Goal: Feedback & Contribution: Contribute content

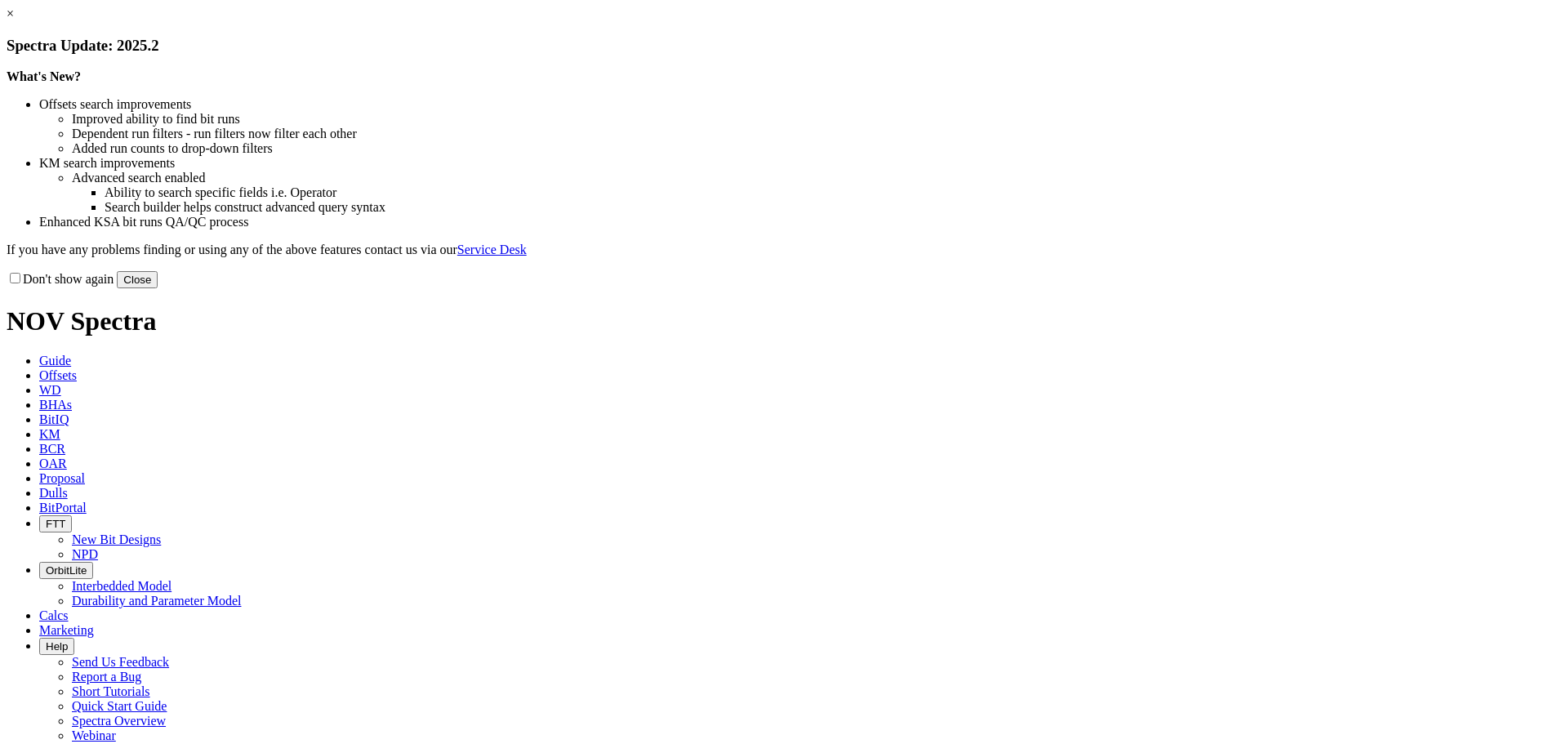
click at [158, 288] on button "Close" at bounding box center [137, 279] width 40 height 17
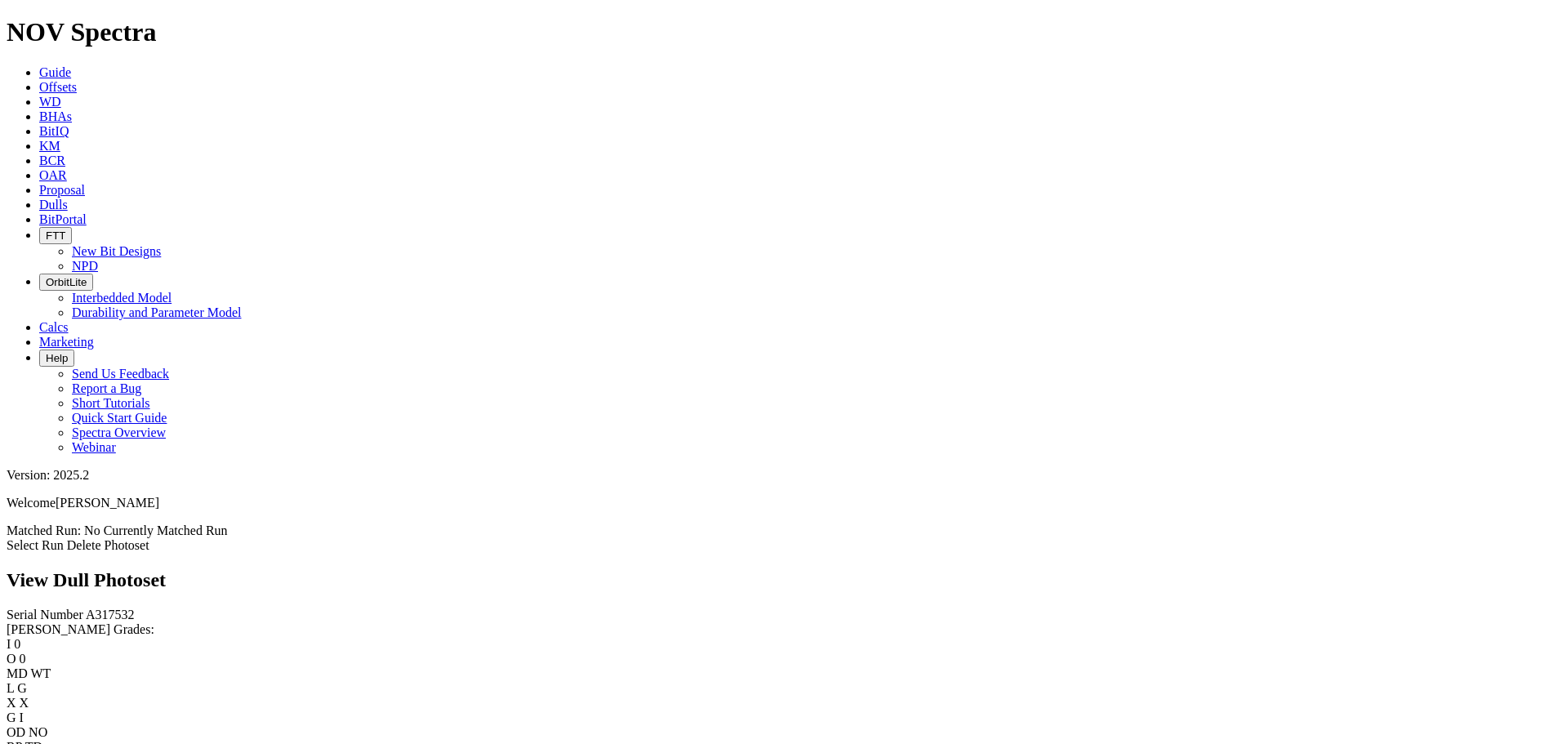
click at [64, 538] on link "Select Run" at bounding box center [35, 544] width 57 height 13
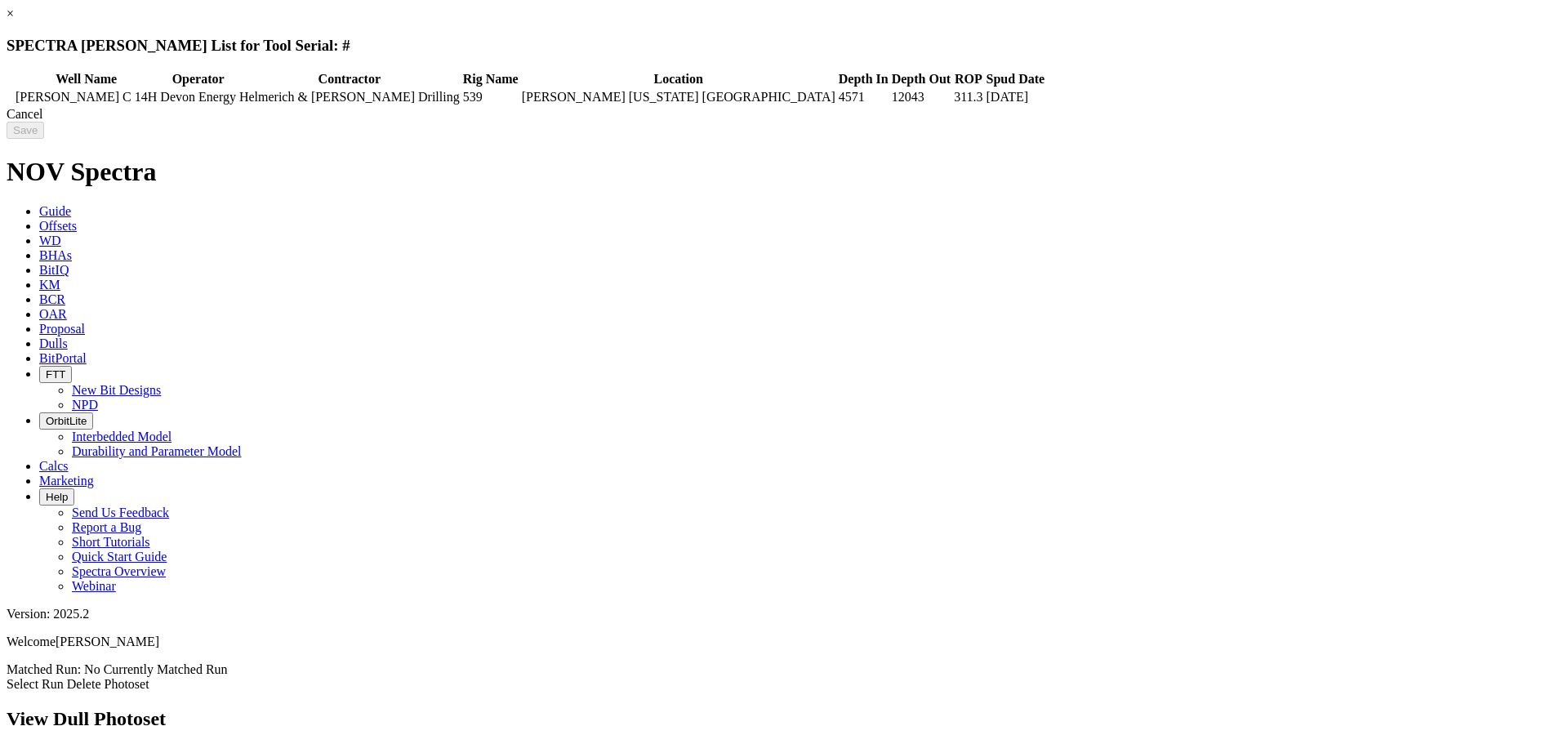
click at [13, 94] on td at bounding box center [10, 97] width 4 height 16
click at [44, 131] on input "Save" at bounding box center [25, 130] width 38 height 17
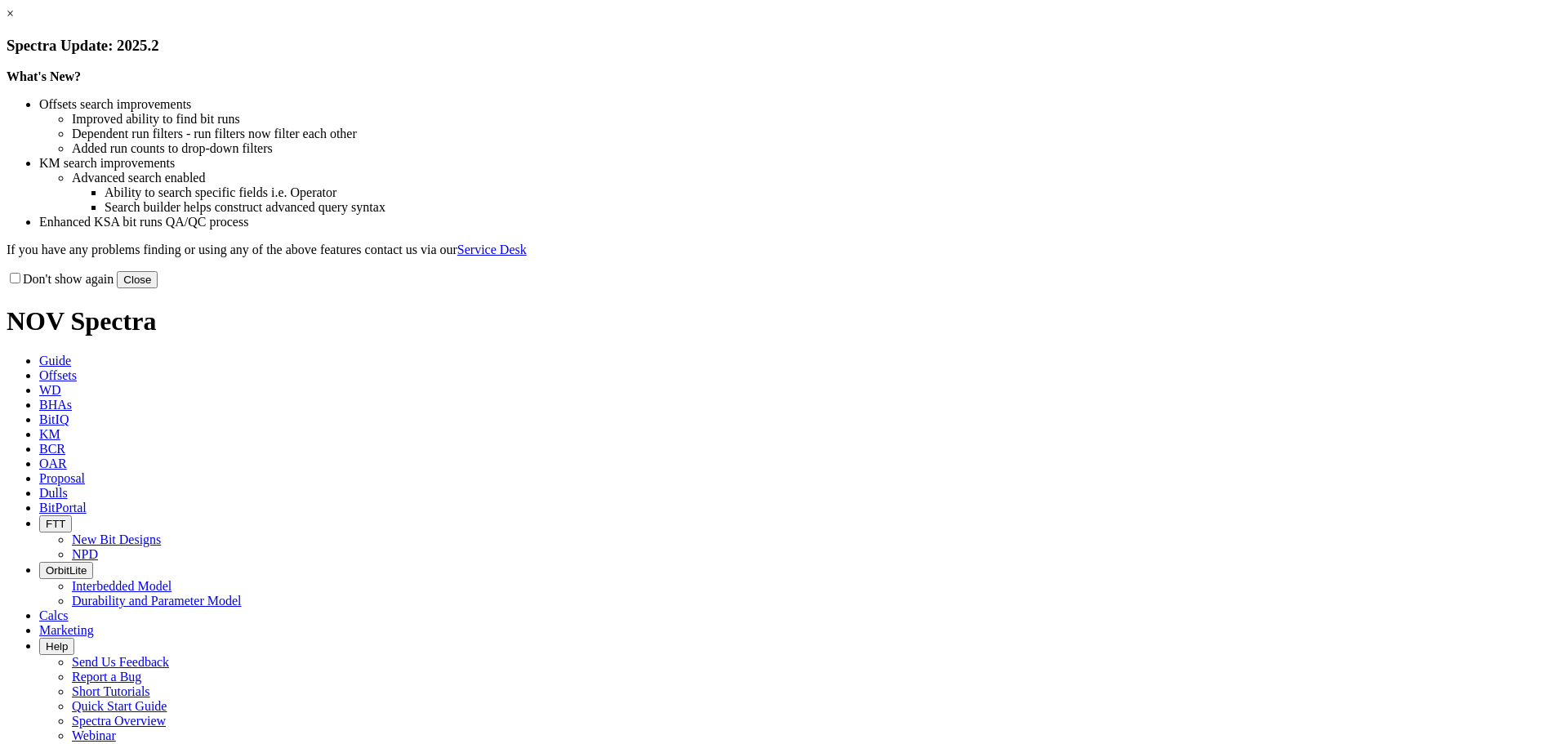
click at [1117, 288] on div "Don't show again Close" at bounding box center [784, 279] width 1555 height 18
click at [158, 288] on button "Close" at bounding box center [137, 279] width 40 height 17
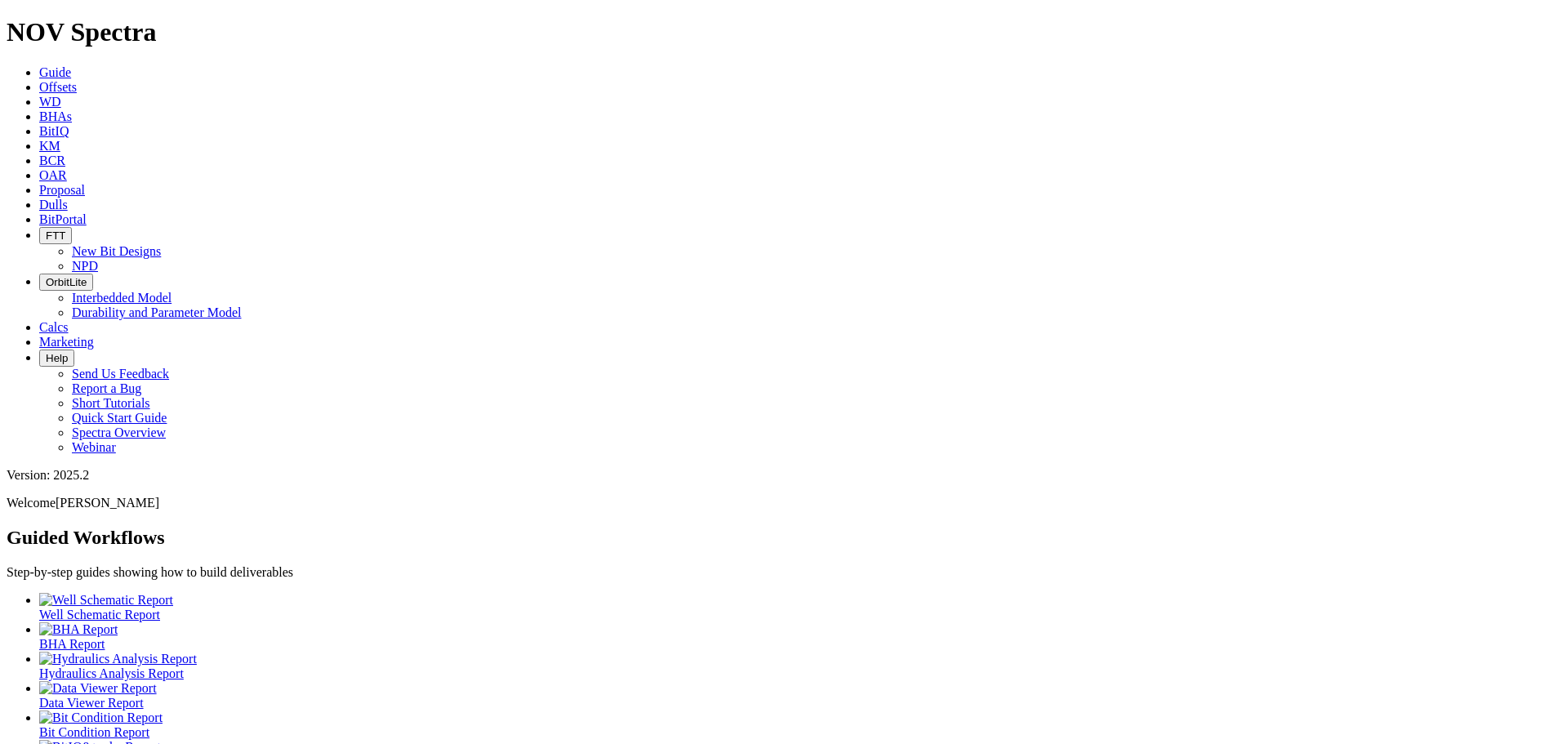
click at [76, 80] on span "Offsets" at bounding box center [58, 86] width 38 height 13
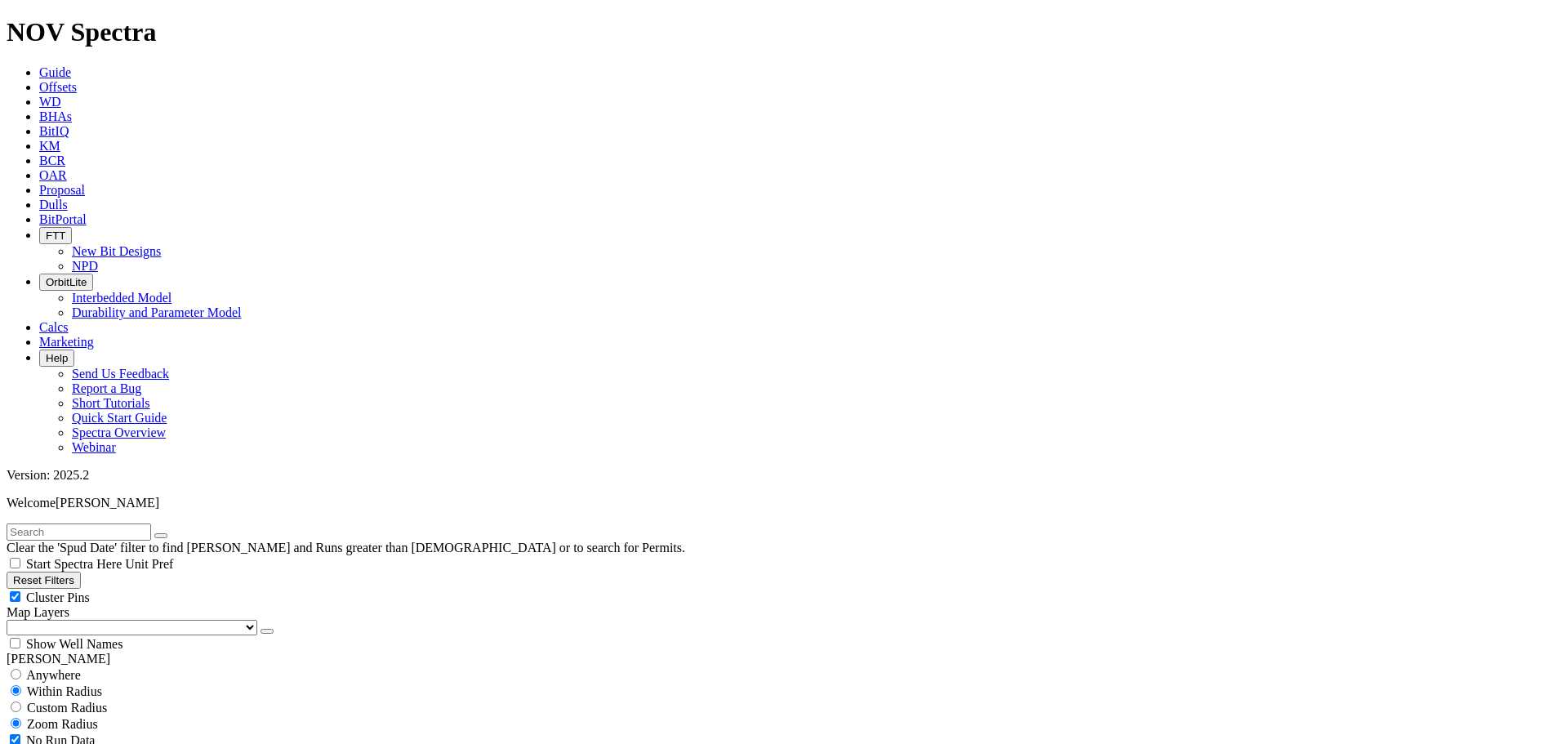
click at [53, 523] on input "text" at bounding box center [78, 531] width 145 height 17
click at [171, 533] on button "submit" at bounding box center [177, 535] width 13 height 4
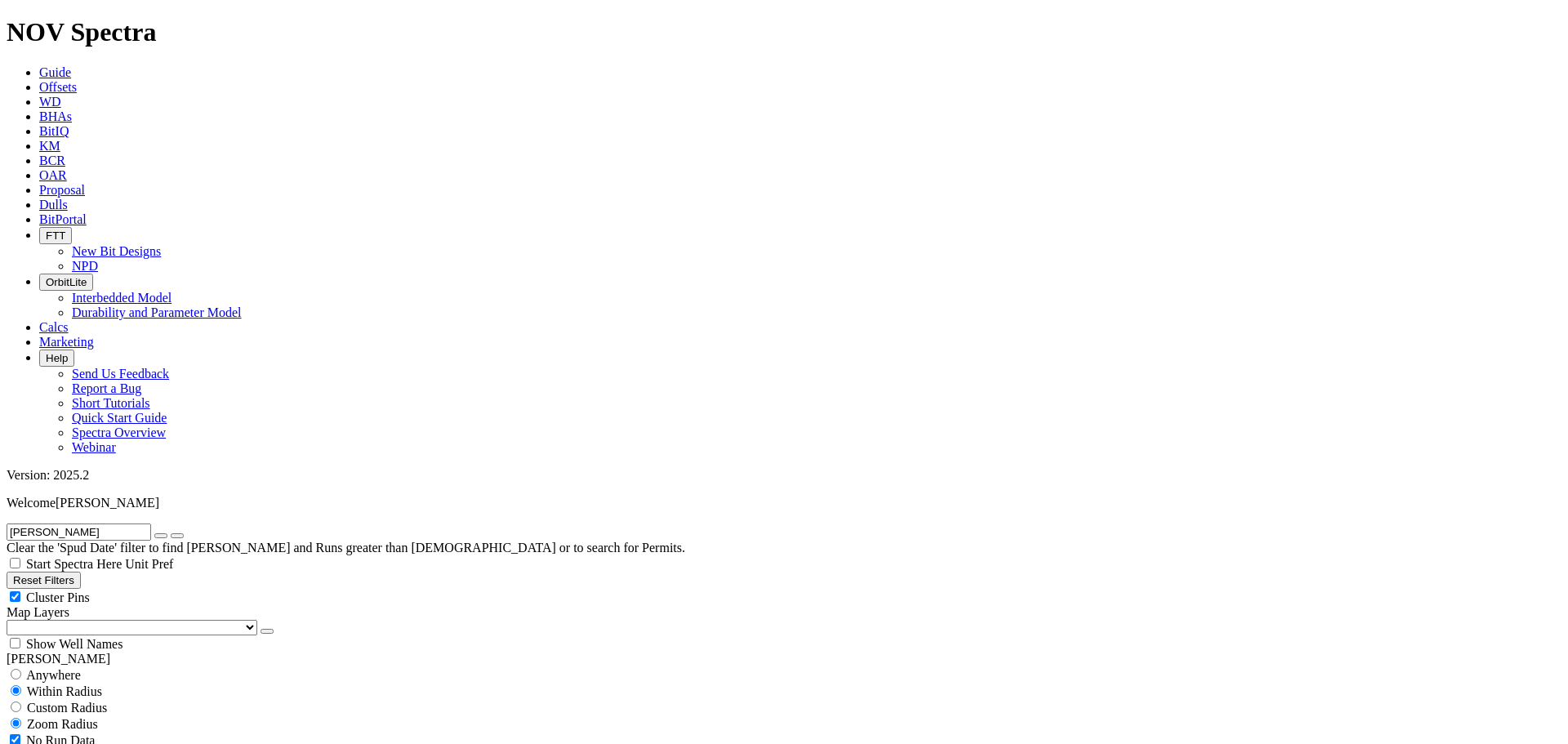
drag, startPoint x: 65, startPoint y: 76, endPoint x: 12, endPoint y: 71, distance: 53.2
click at [12, 523] on input "[PERSON_NAME]" at bounding box center [78, 531] width 145 height 17
type input "devon"
click at [171, 533] on button "submit" at bounding box center [177, 535] width 13 height 4
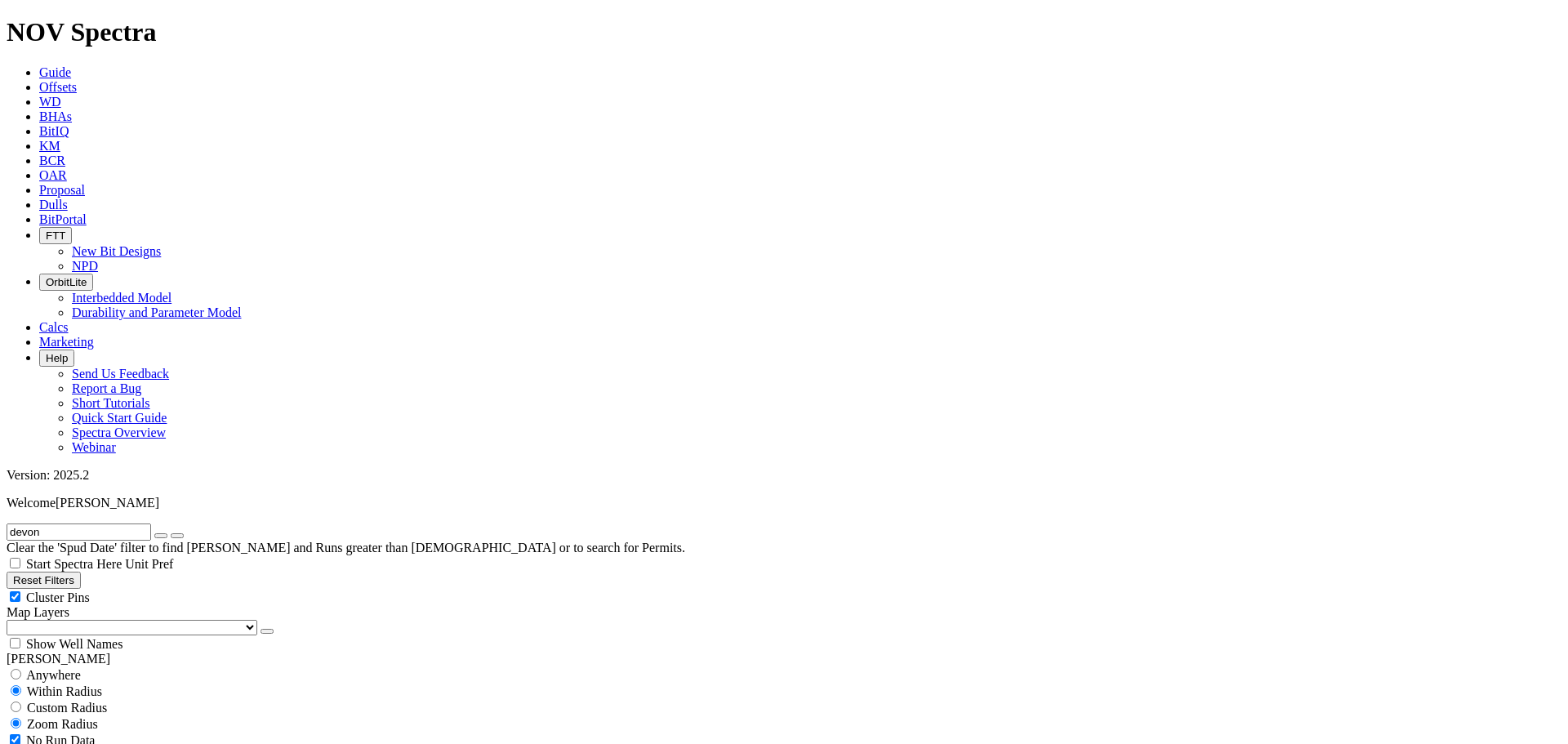
scroll to position [5256, 0]
click at [163, 589] on div "Cluster Pins" at bounding box center [784, 597] width 1555 height 16
checkbox input "false"
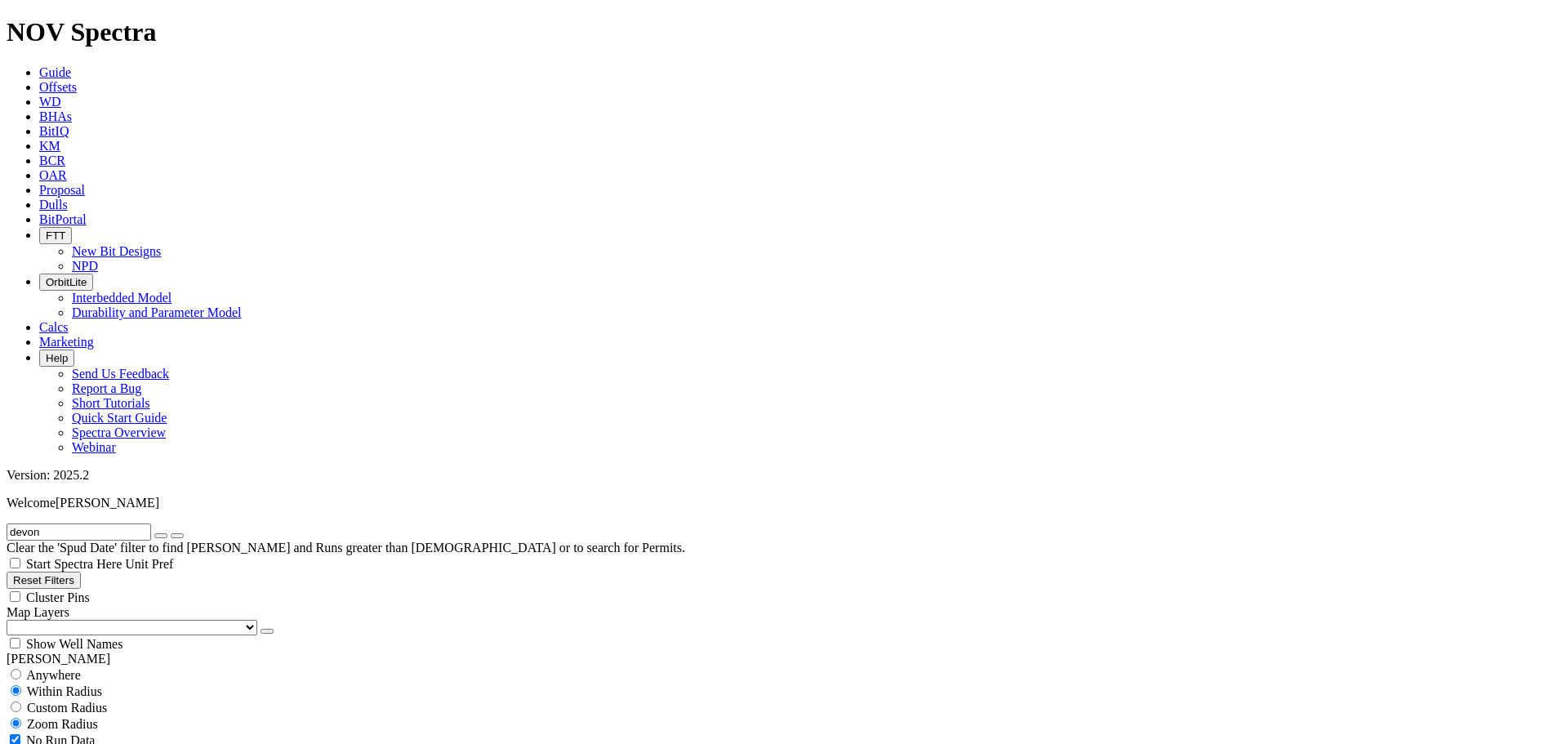
click at [96, 619] on select "US Counties [GEOGRAPHIC_DATA], [GEOGRAPHIC_DATA] [GEOGRAPHIC_DATA], [GEOGRAPHIC…" at bounding box center [131, 626] width 251 height 15
click at [13, 619] on select "US Counties [GEOGRAPHIC_DATA], [GEOGRAPHIC_DATA] [GEOGRAPHIC_DATA], [GEOGRAPHIC…" at bounding box center [131, 626] width 251 height 15
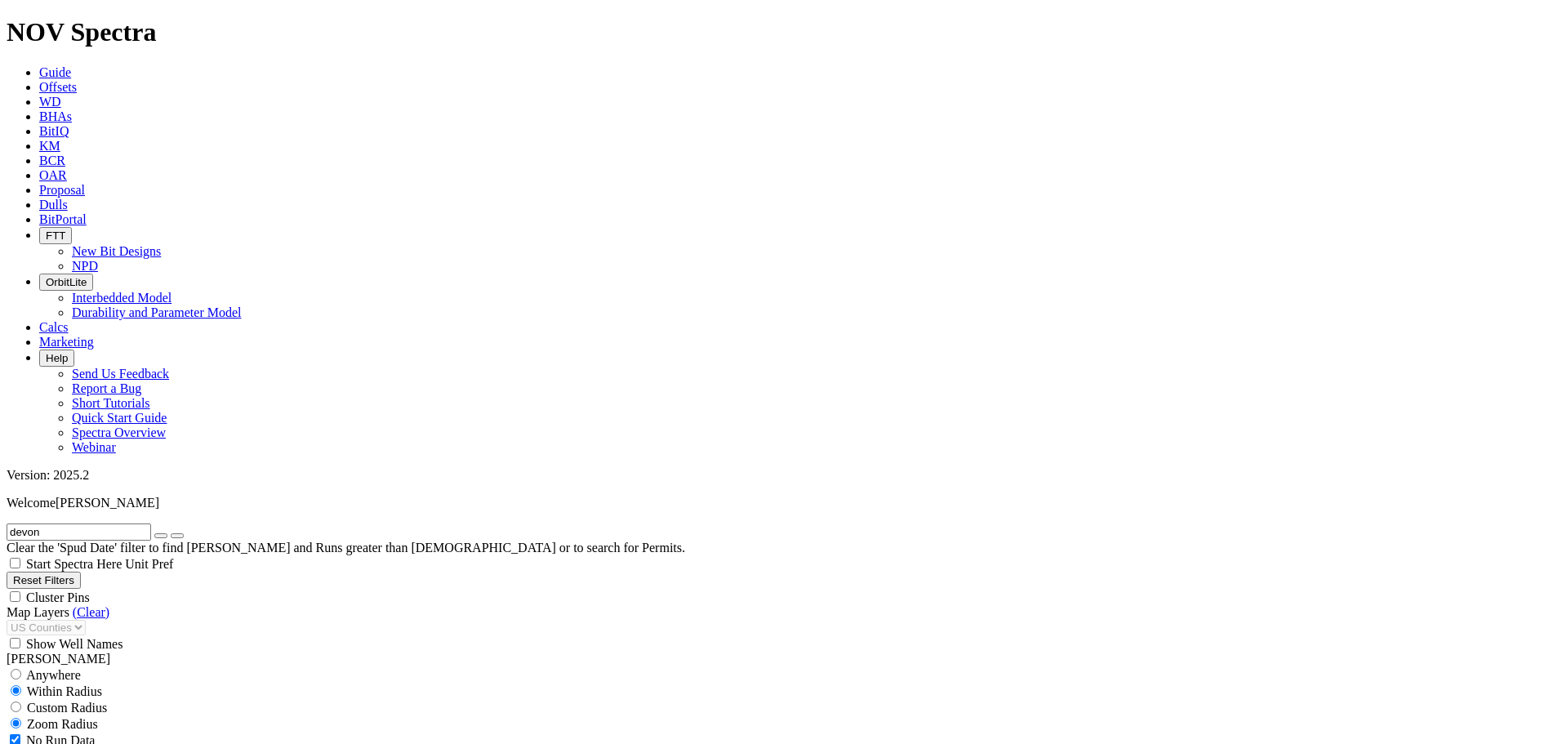
select select "8.75"
checkbox input "false"
select select "? number:8.75 ?"
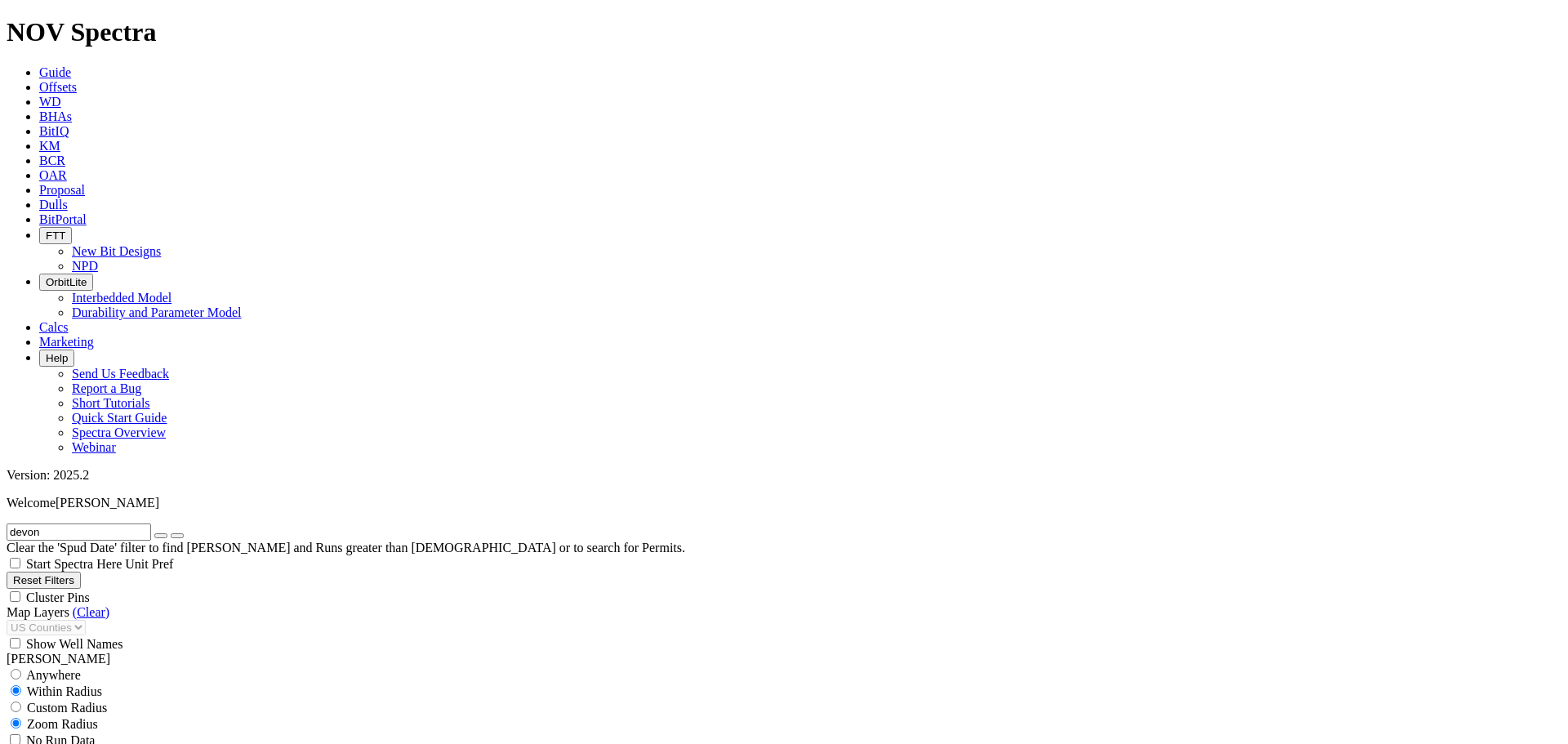
type input "4000"
drag, startPoint x: 66, startPoint y: 74, endPoint x: 0, endPoint y: 67, distance: 66.4
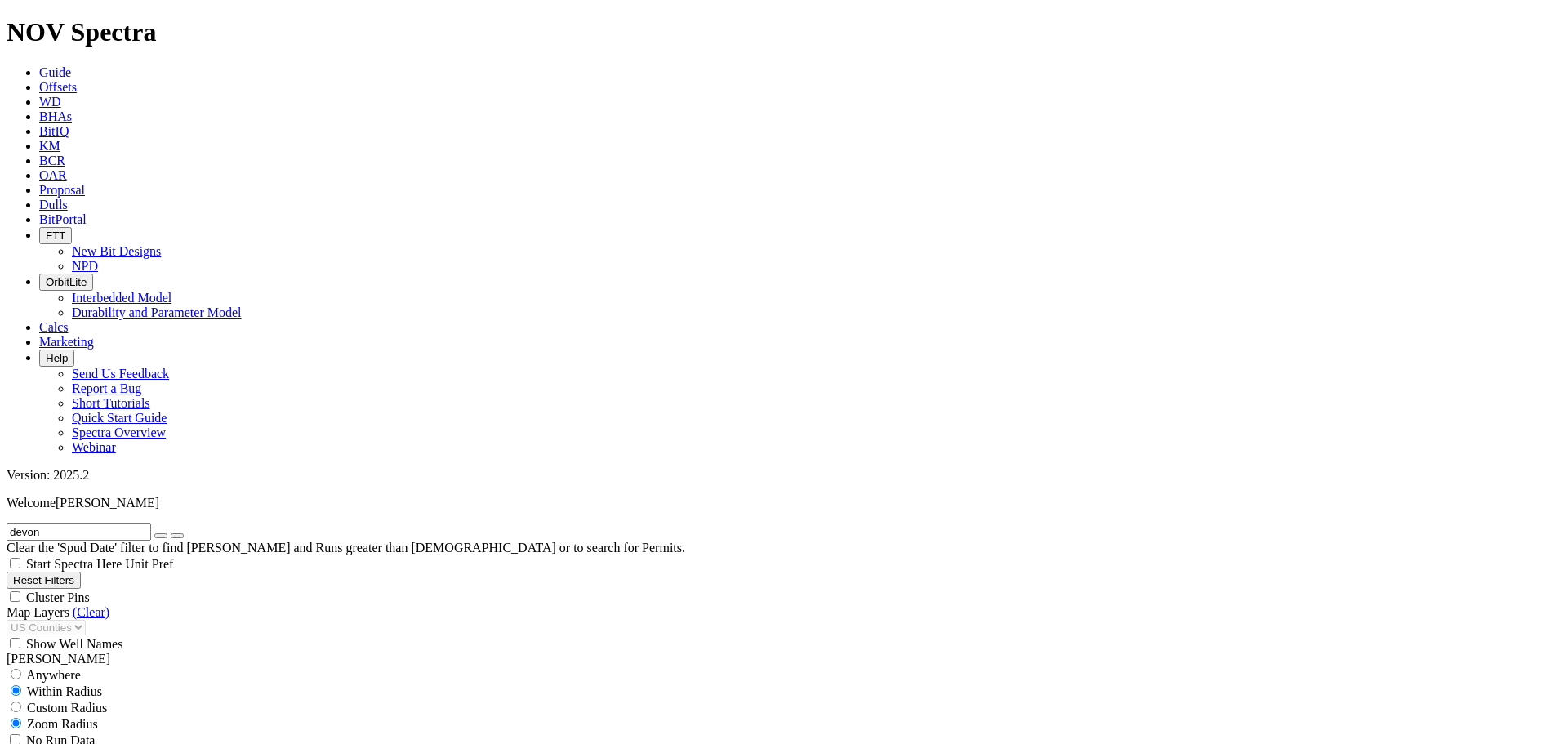
click at [6, 523] on form "devon" at bounding box center [784, 531] width 1555 height 17
type input "[PERSON_NAME]"
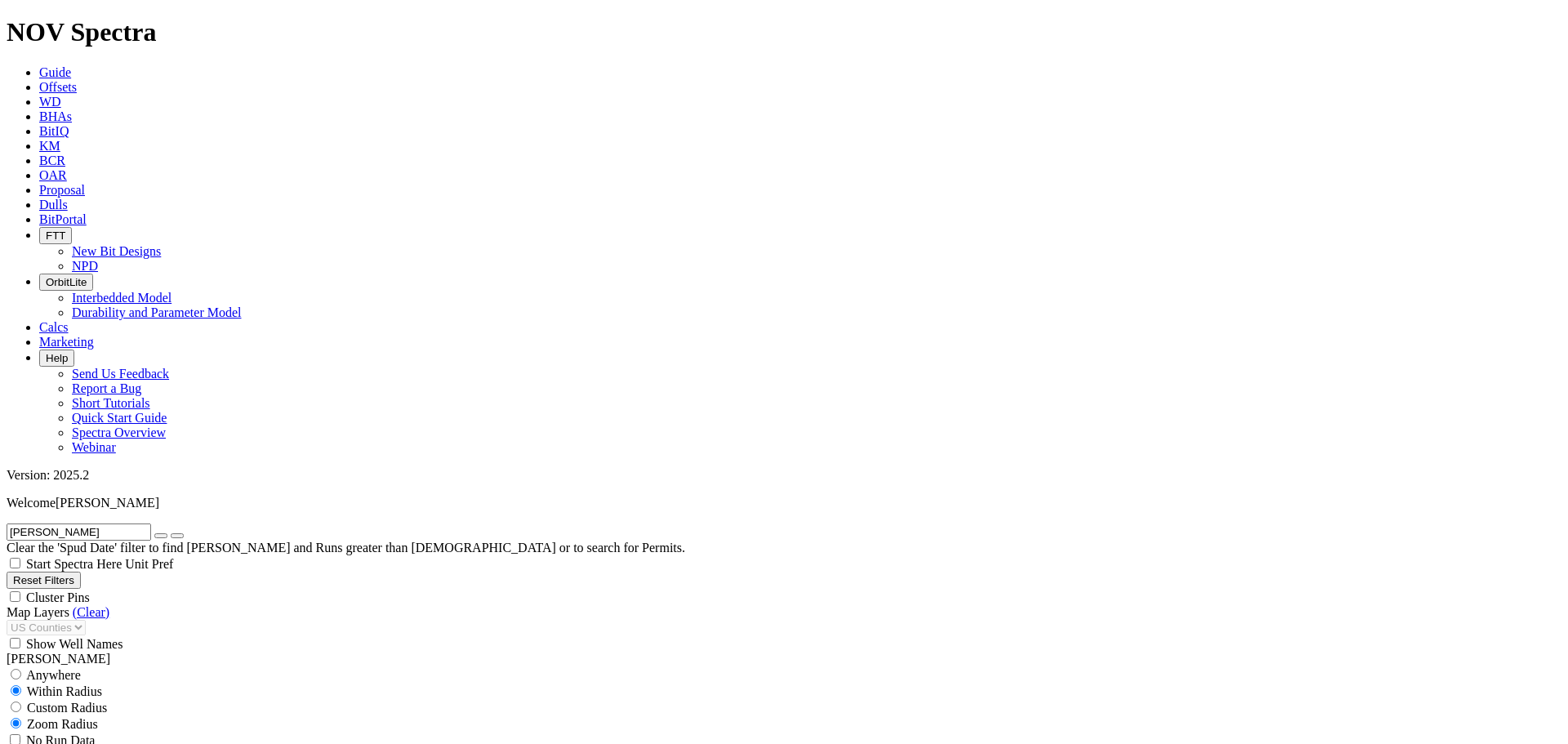
scroll to position [952, 0]
type input "5"
type input "40000000"
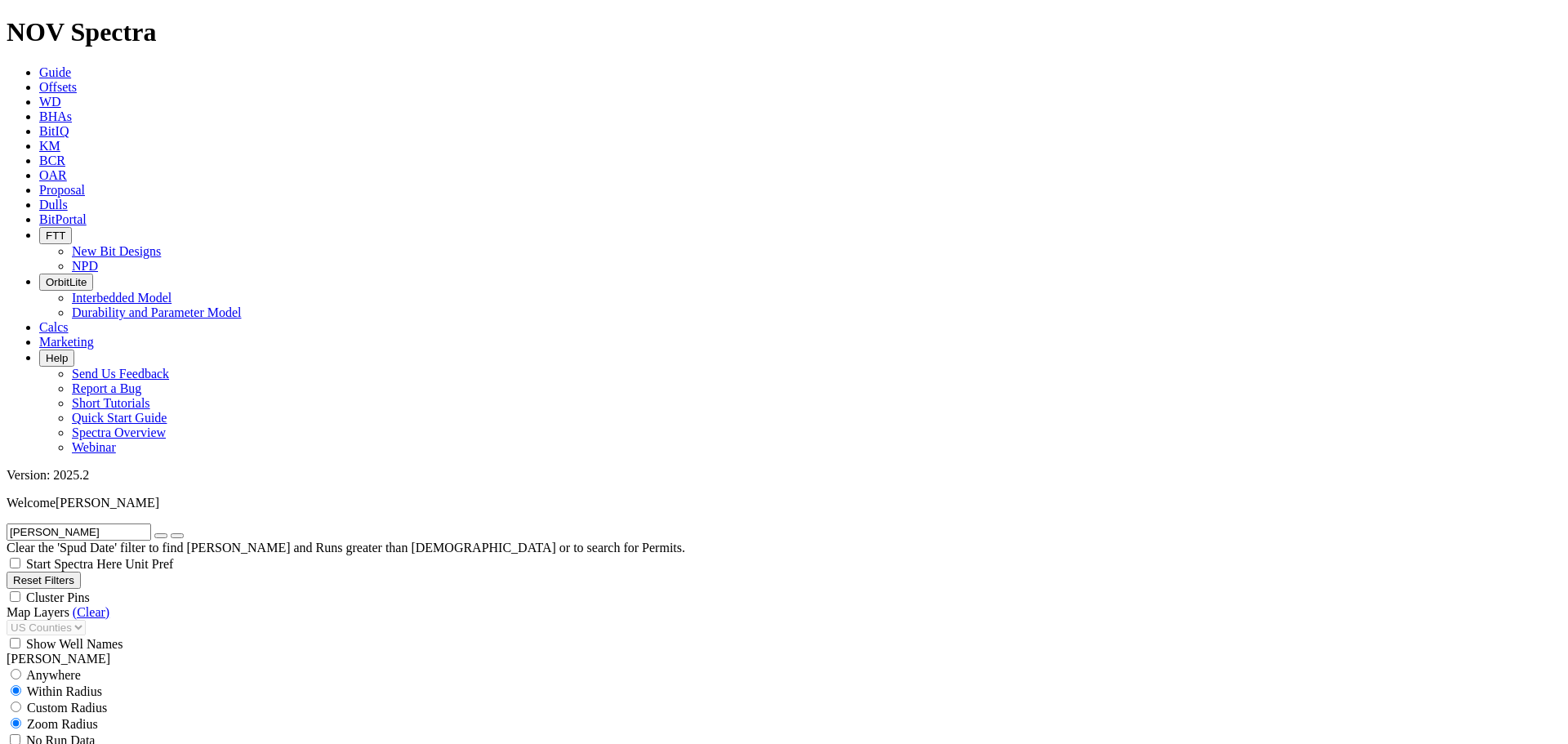
drag, startPoint x: 113, startPoint y: 491, endPoint x: 127, endPoint y: 493, distance: 14.1
type input "4000"
drag, startPoint x: 245, startPoint y: 491, endPoint x: 194, endPoint y: 496, distance: 51.2
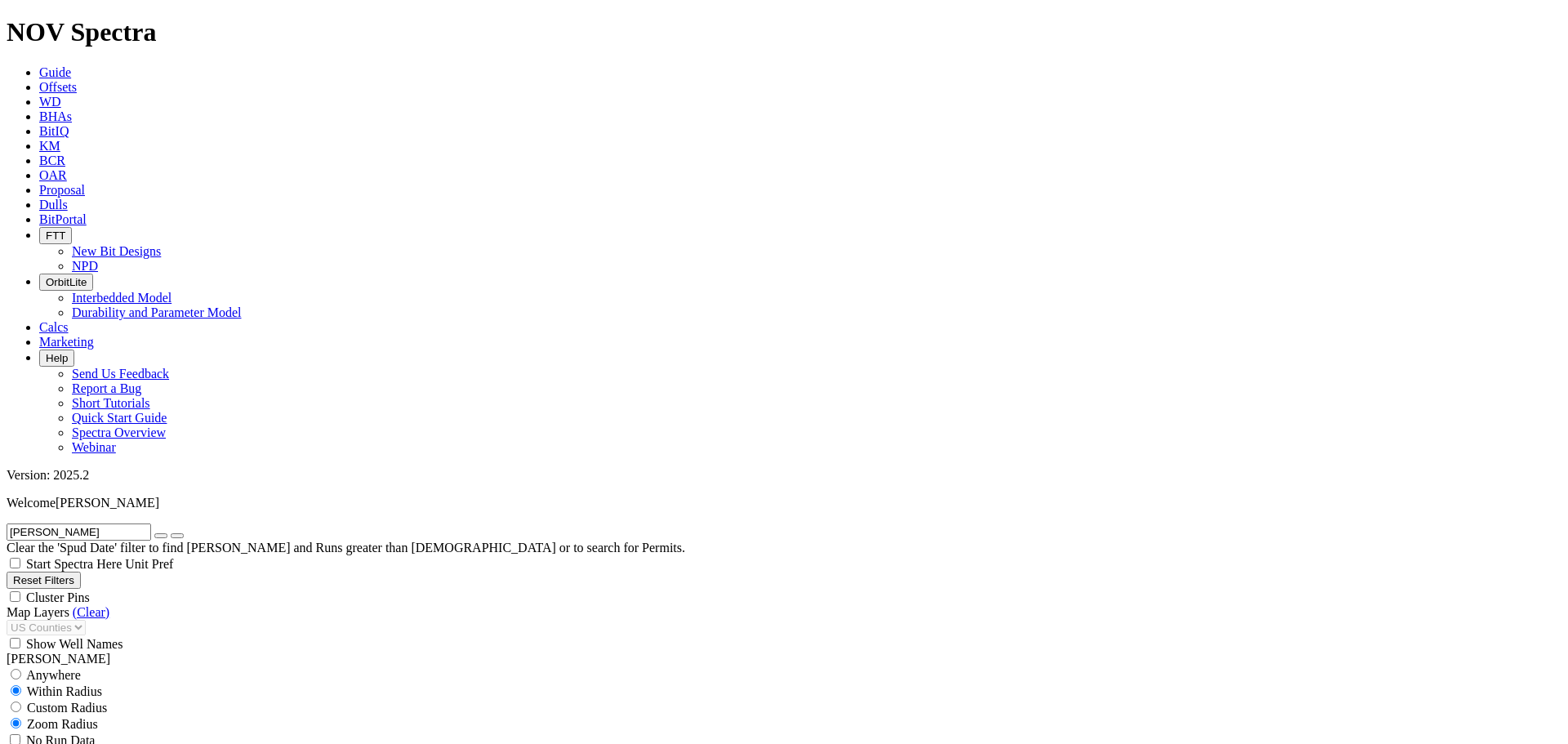
scroll to position [1333, 0]
type input "5000"
drag, startPoint x: 112, startPoint y: 406, endPoint x: 151, endPoint y: 402, distance: 39.2
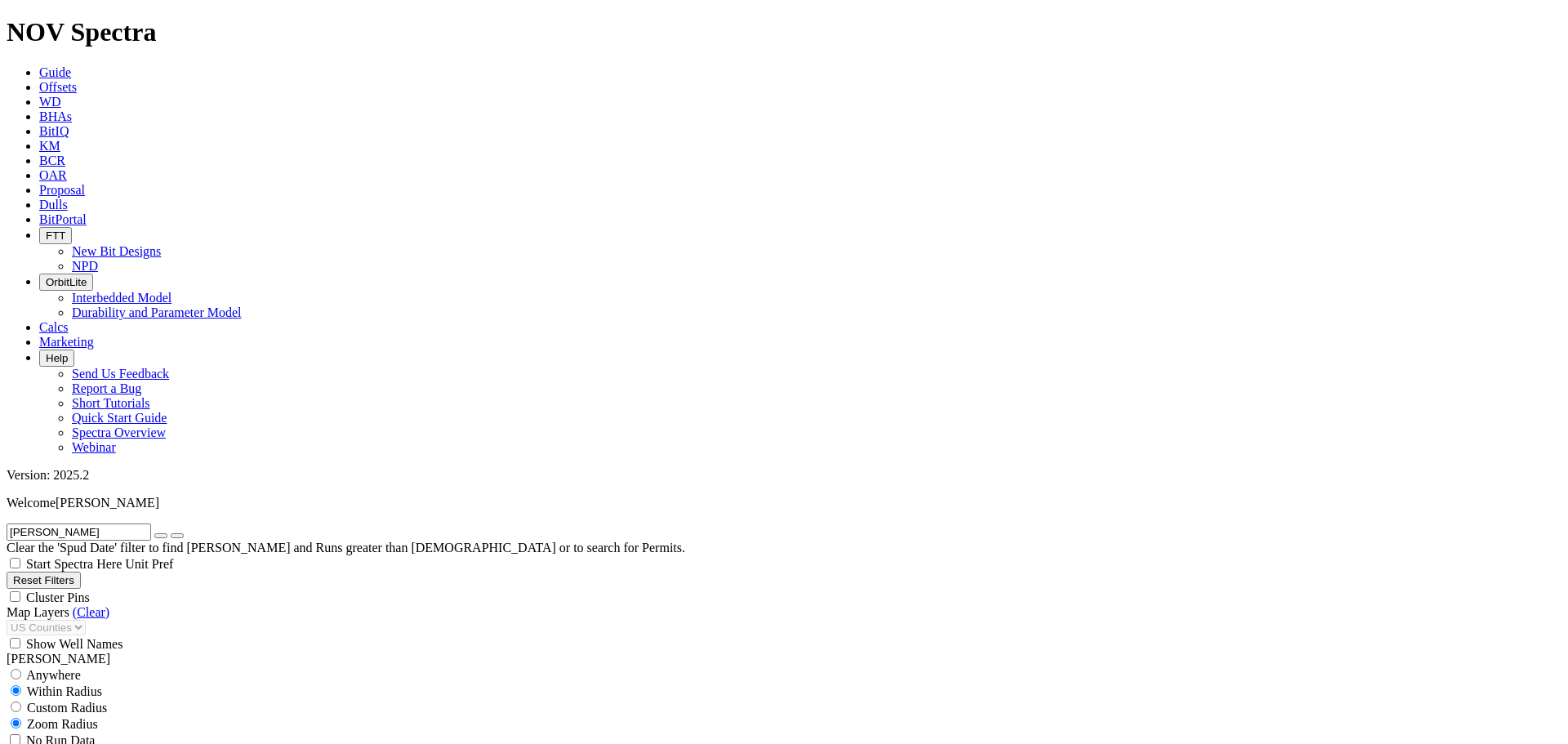
type input "6500"
click at [161, 536] on icon "button" at bounding box center [161, 536] width 0 height 0
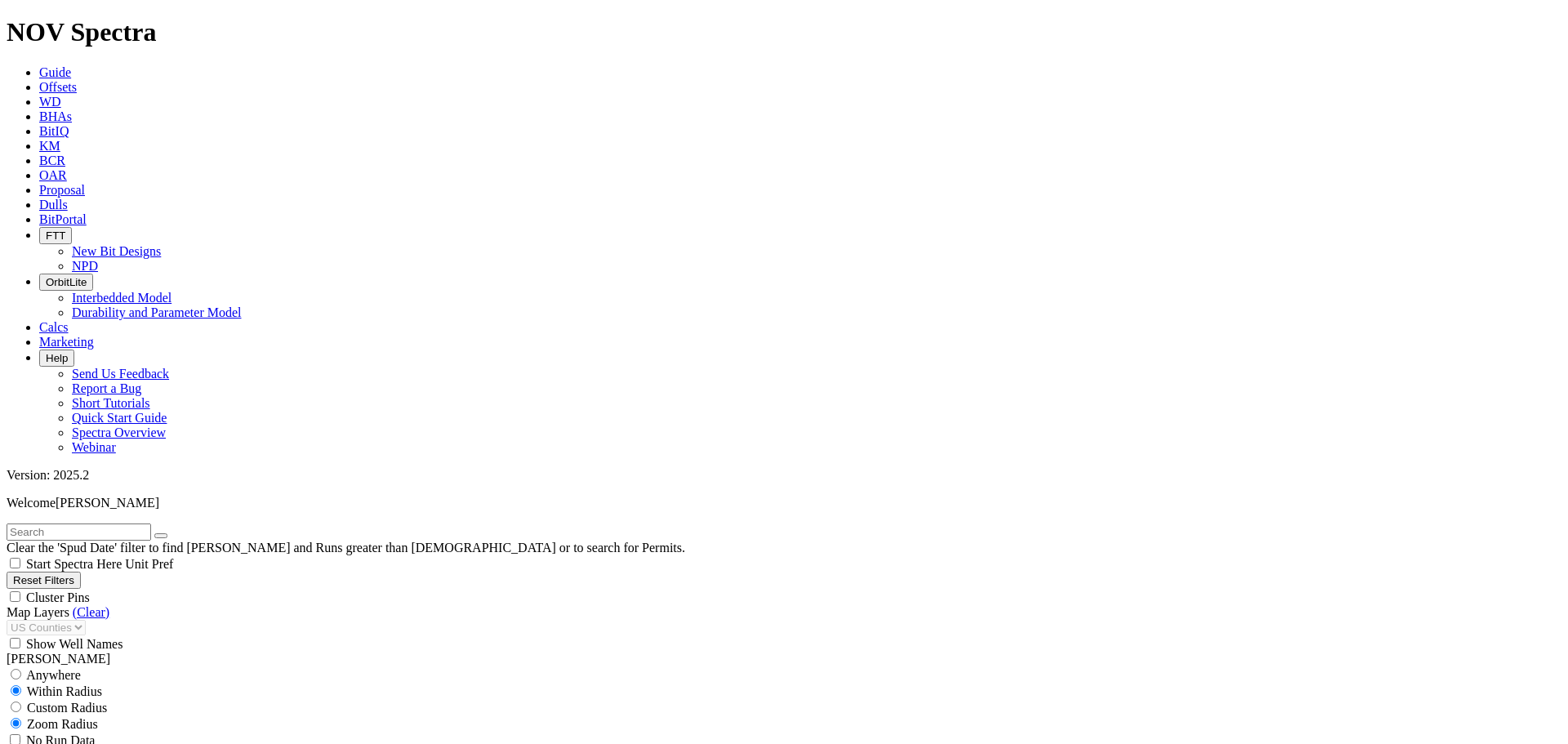
scroll to position [1333, 0]
type input "5500"
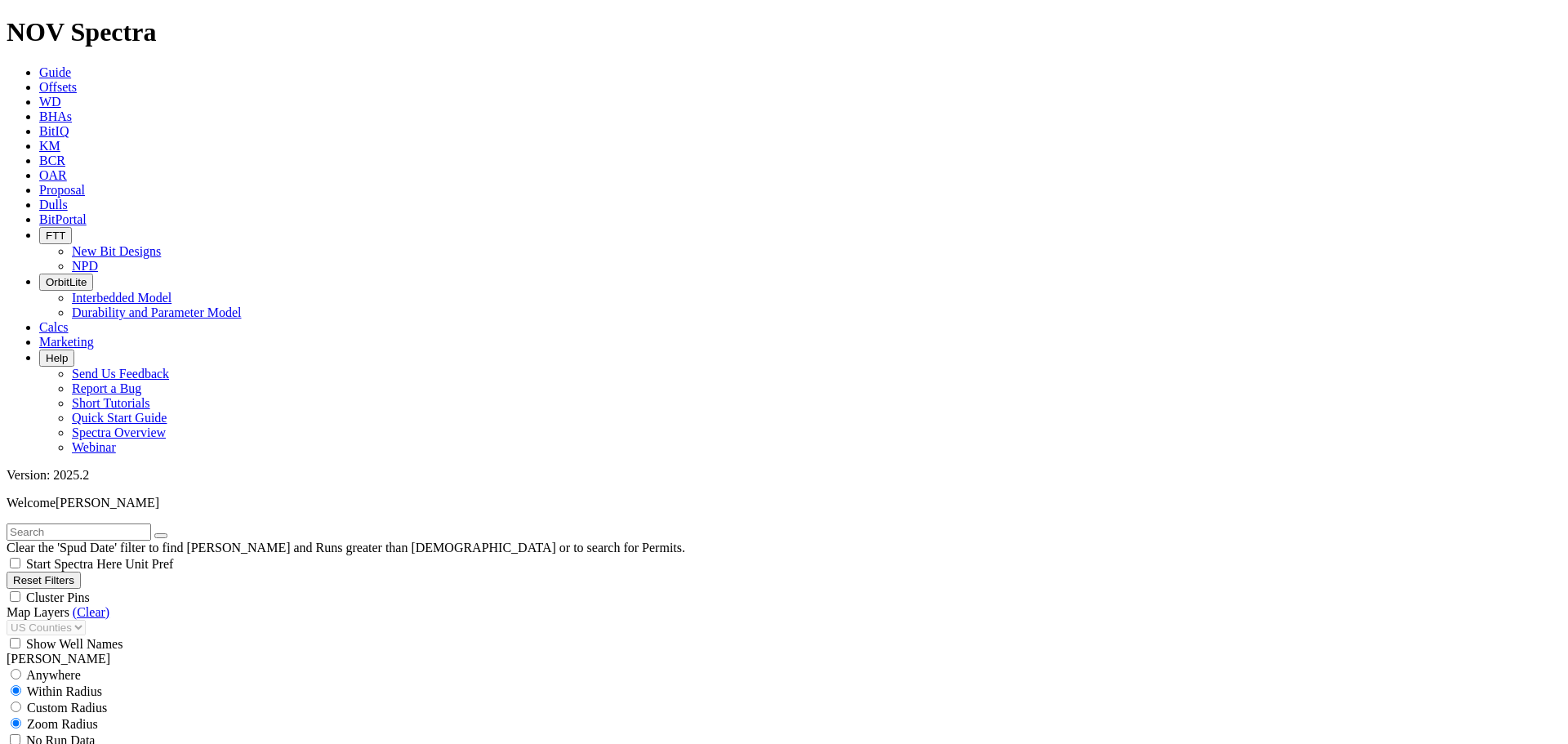
scroll to position [236, 0]
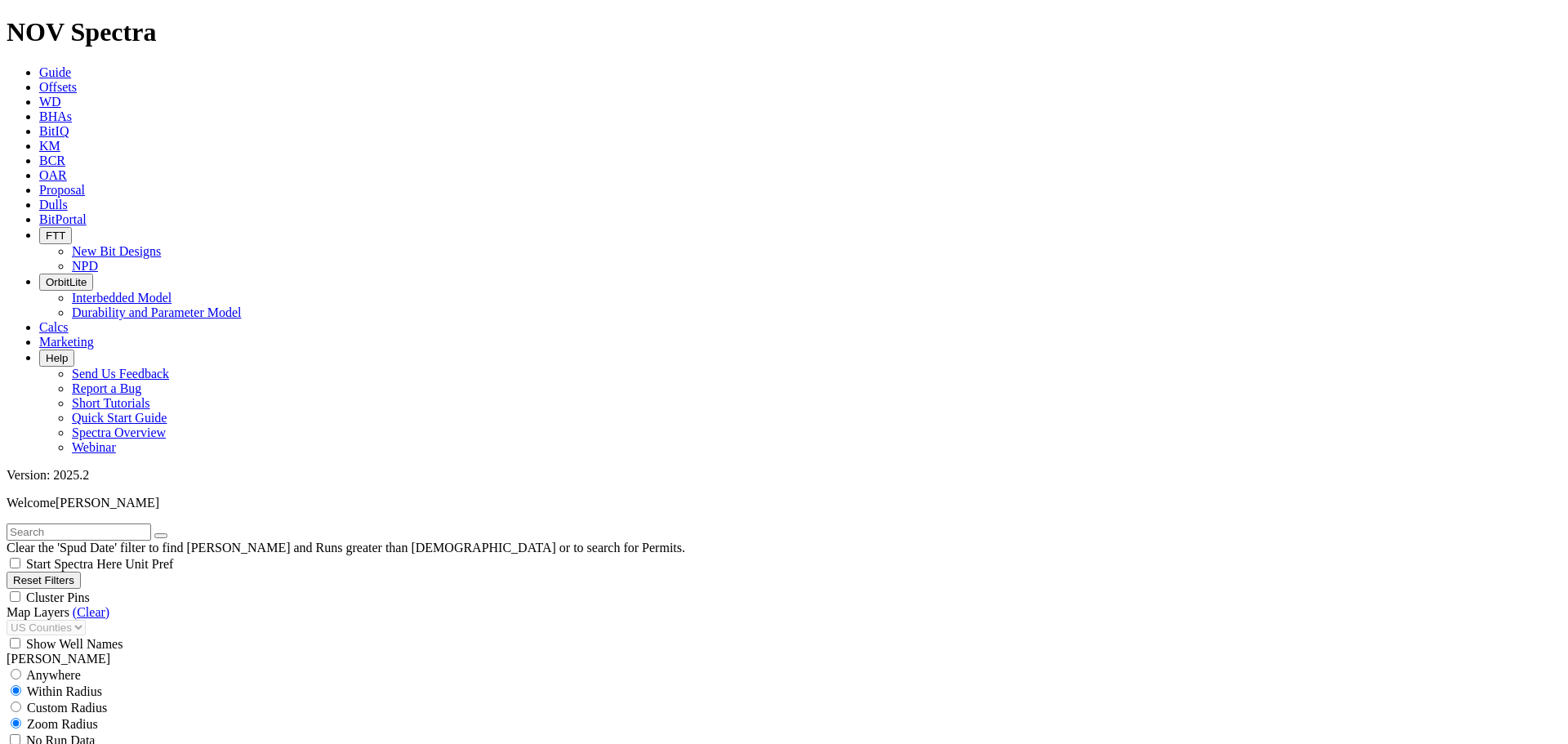
scroll to position [1379, 0]
drag, startPoint x: 1169, startPoint y: 724, endPoint x: 1390, endPoint y: 530, distance: 294.1
drag, startPoint x: 110, startPoint y: 621, endPoint x: 92, endPoint y: 622, distance: 18.0
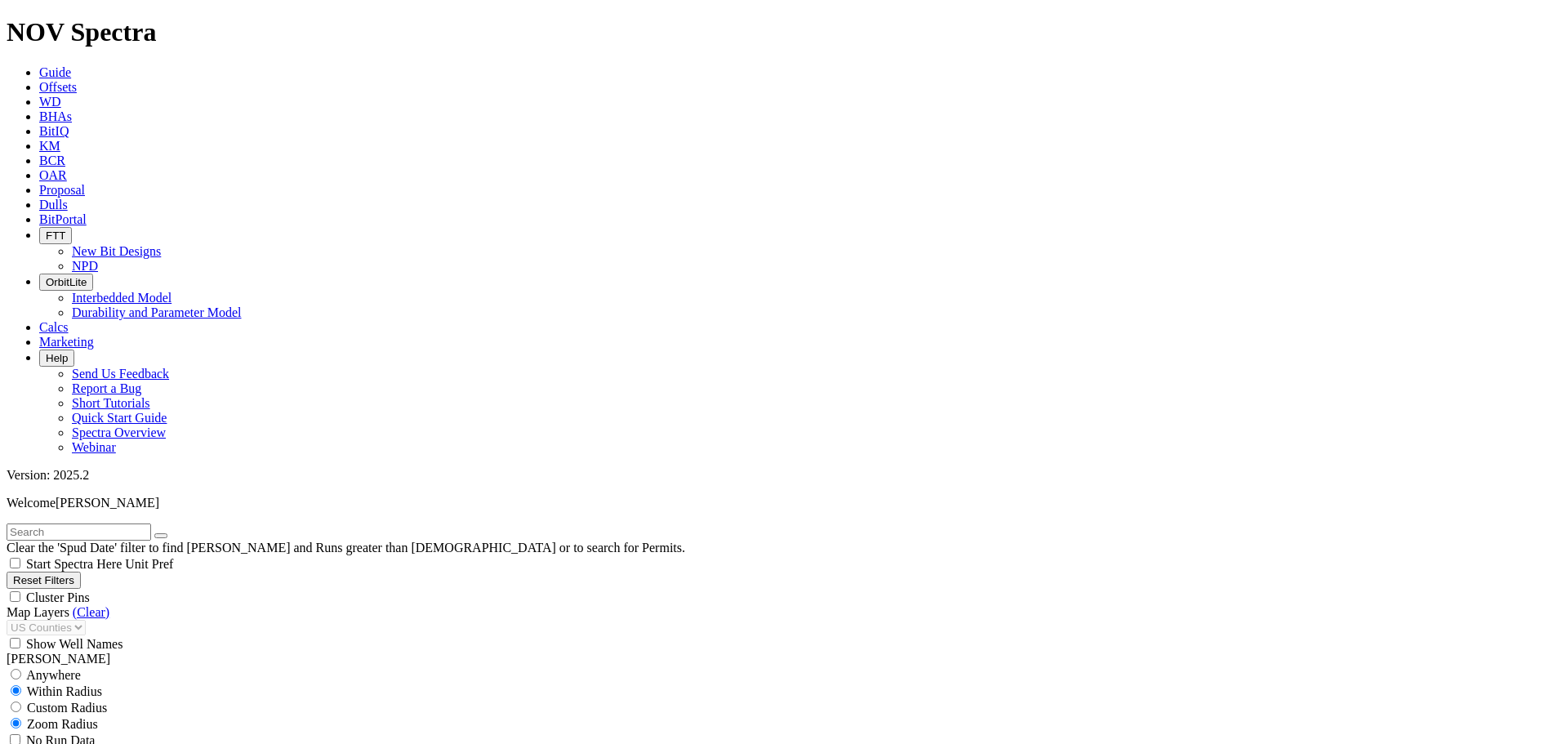
type input "7000"
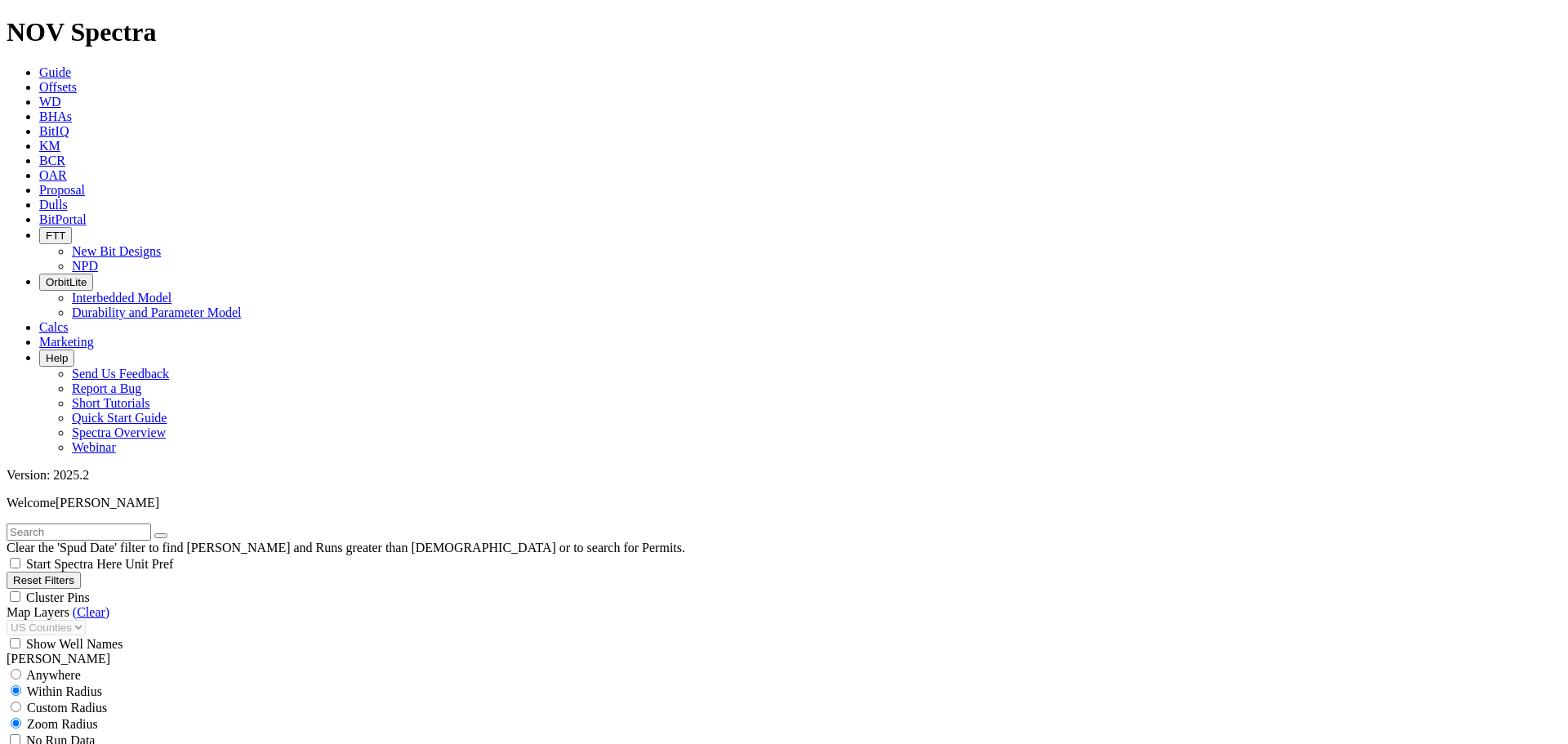
scroll to position [507, 0]
drag, startPoint x: 110, startPoint y: 619, endPoint x: 114, endPoint y: 637, distance: 18.4
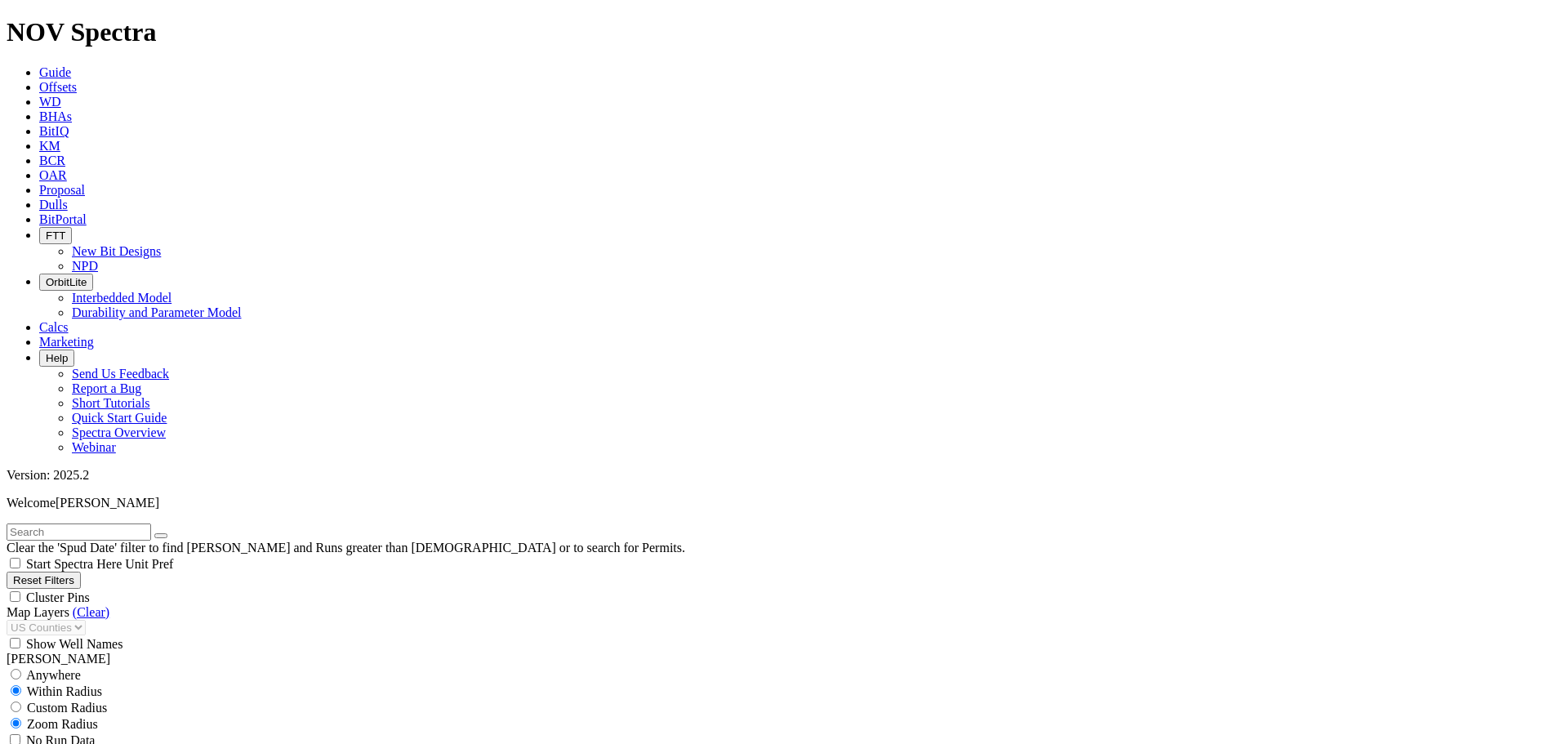
type input "4300"
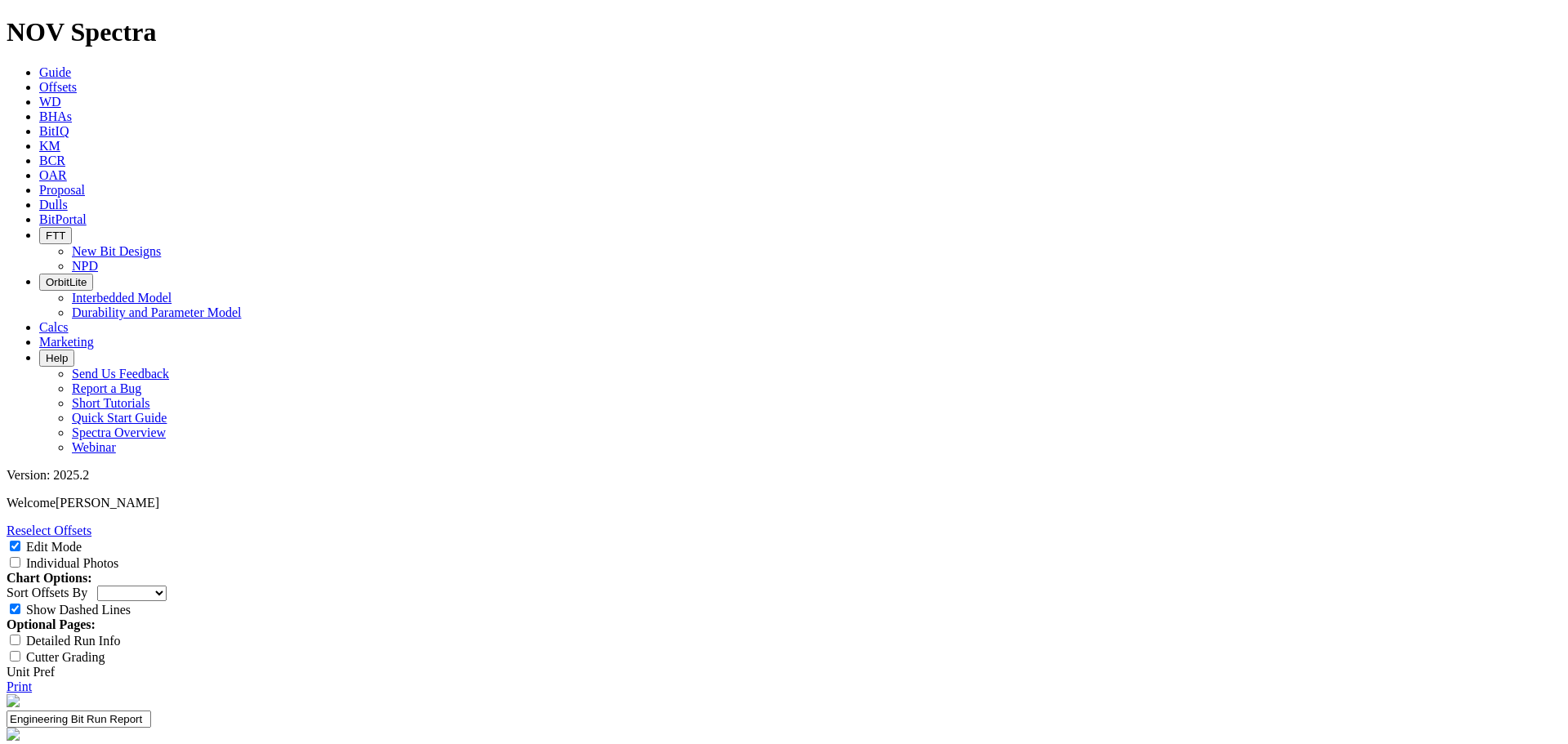
select select "Cutter"
click at [21, 556] on input "Individual Photos" at bounding box center [15, 562] width 11 height 11
checkbox input "true"
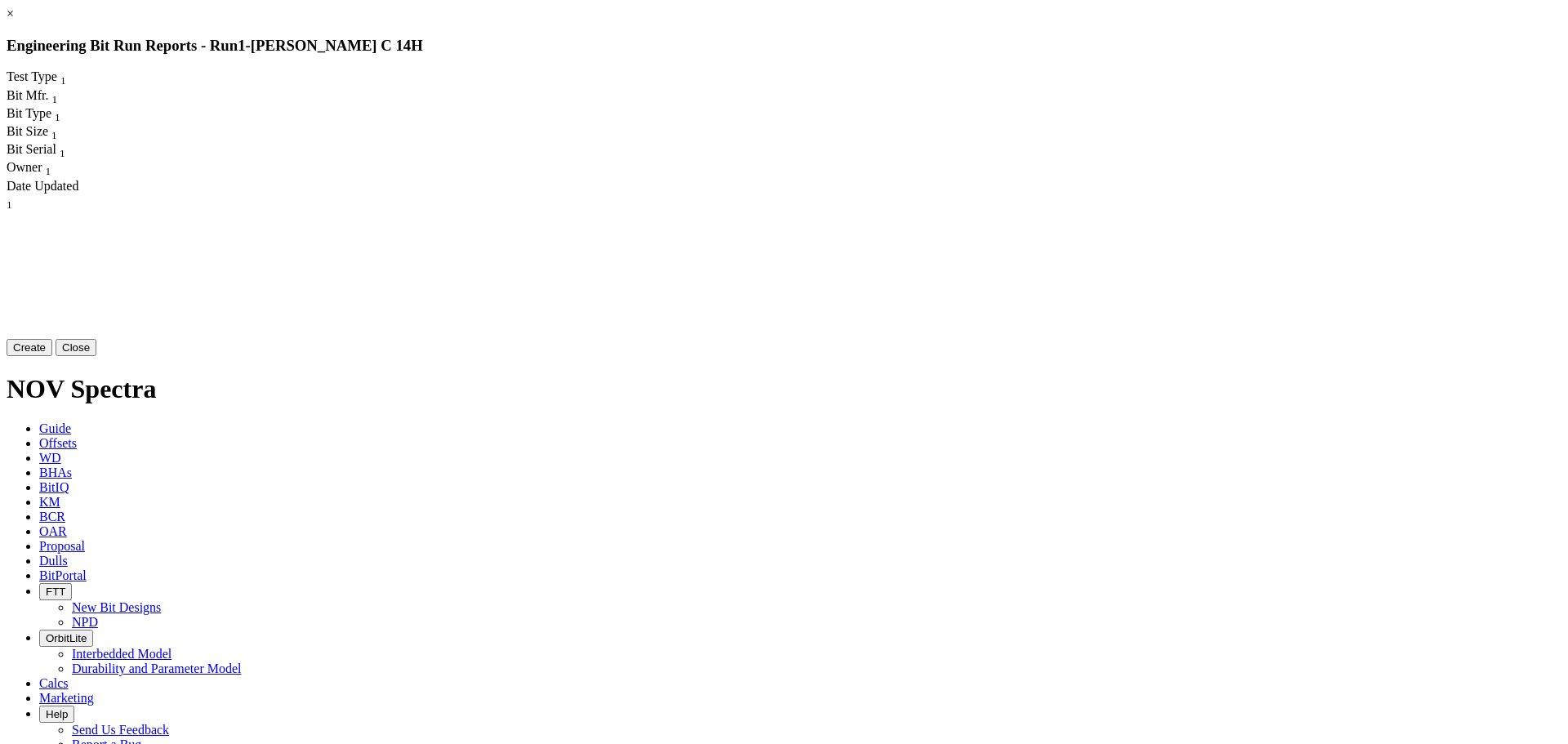
drag, startPoint x: 1020, startPoint y: 383, endPoint x: 1233, endPoint y: 320, distance: 222.1
click at [1206, 338] on div "× Engineering Bit Run Reports - Run 1 - [PERSON_NAME] C 14H Test Type 1 Bit Mfr…" at bounding box center [784, 180] width 1555 height 349
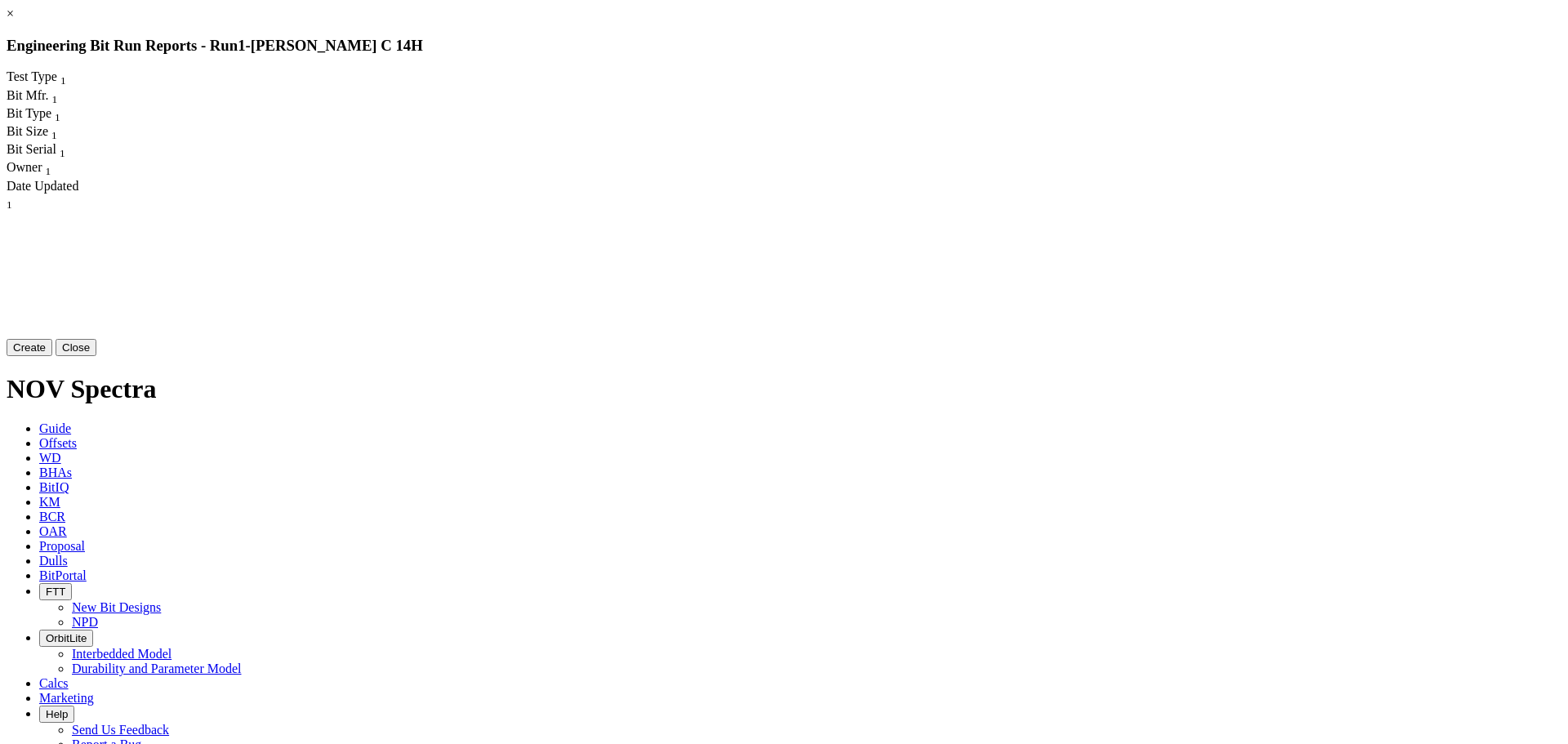
click at [52, 356] on button "Create" at bounding box center [29, 346] width 46 height 17
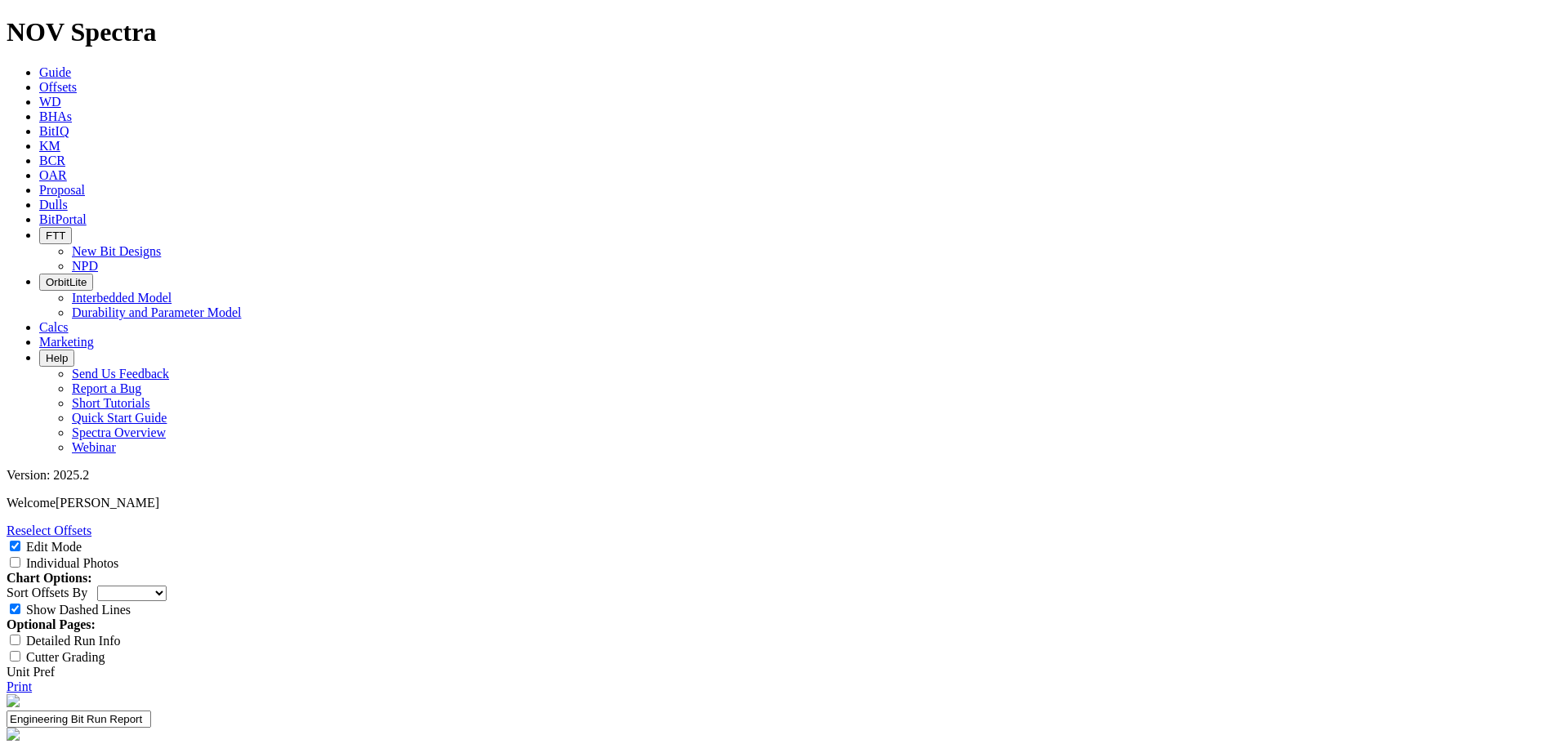
select select "Cutter"
drag, startPoint x: 718, startPoint y: 206, endPoint x: 762, endPoint y: 207, distance: 44.0
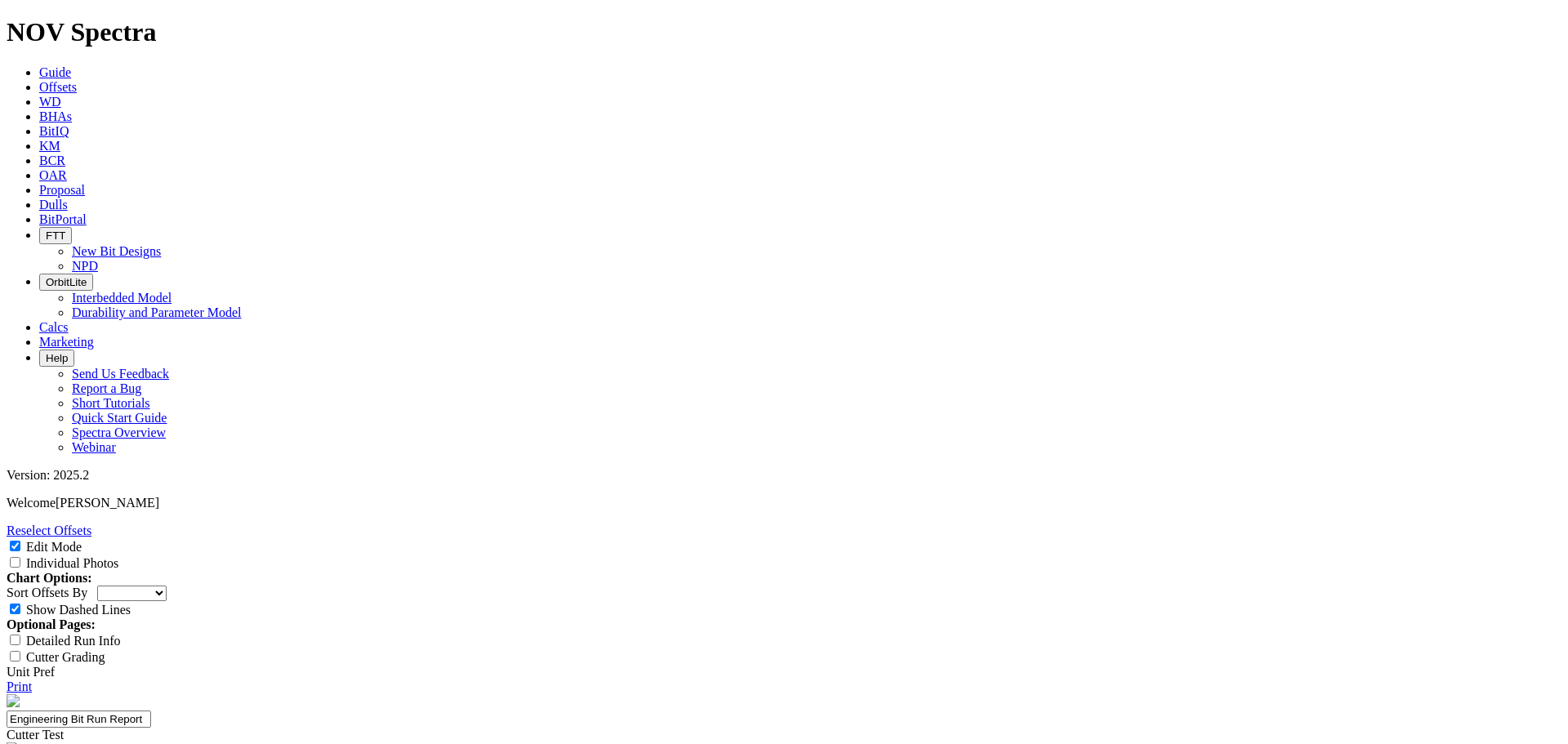
copy div "19183714"
drag, startPoint x: 733, startPoint y: 573, endPoint x: 734, endPoint y: 582, distance: 9.1
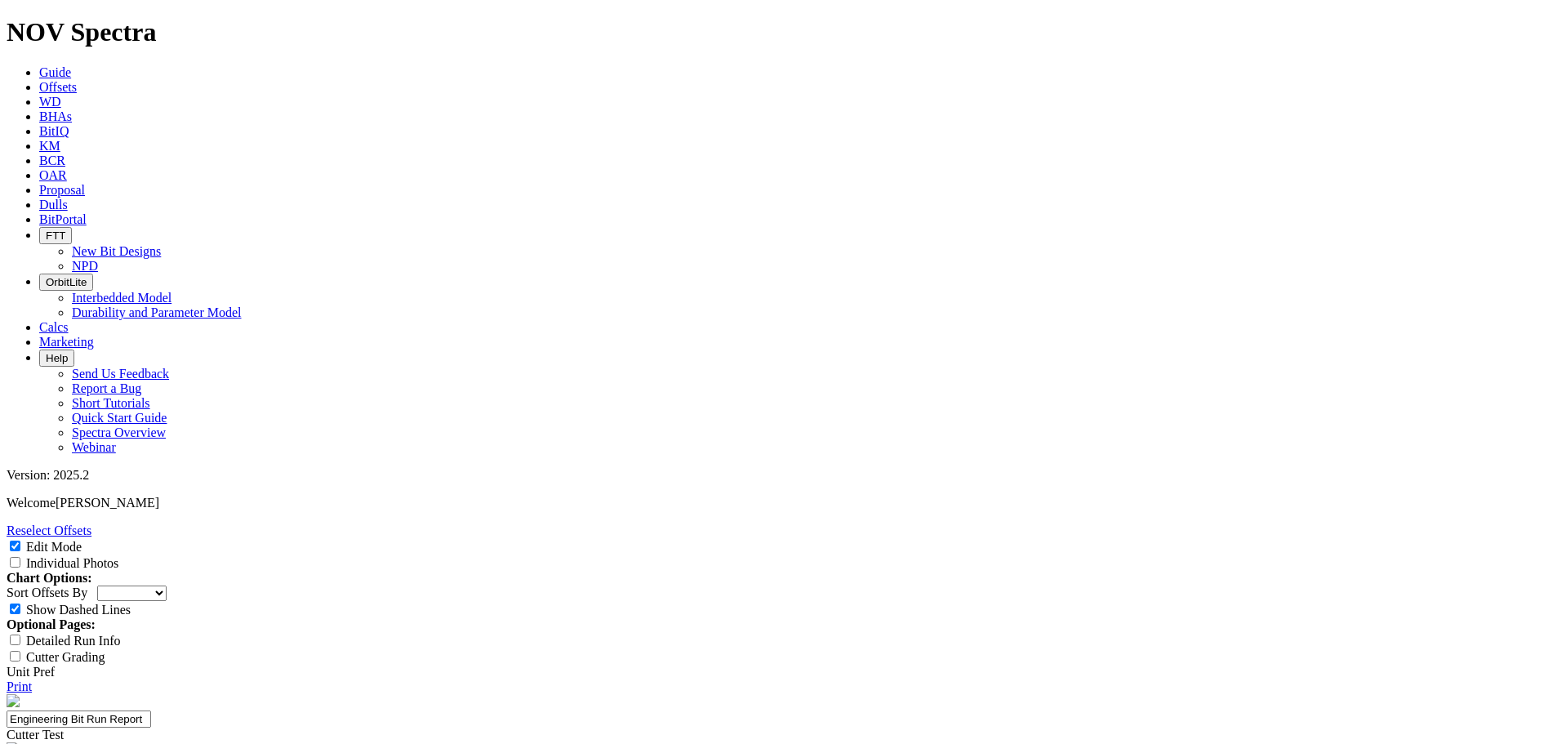
type textarea "Drill deep intermediate tangent with fast ROP and track efficiently. We are loo…"
click at [21, 556] on input "Individual Photos" at bounding box center [15, 562] width 11 height 11
checkbox input "true"
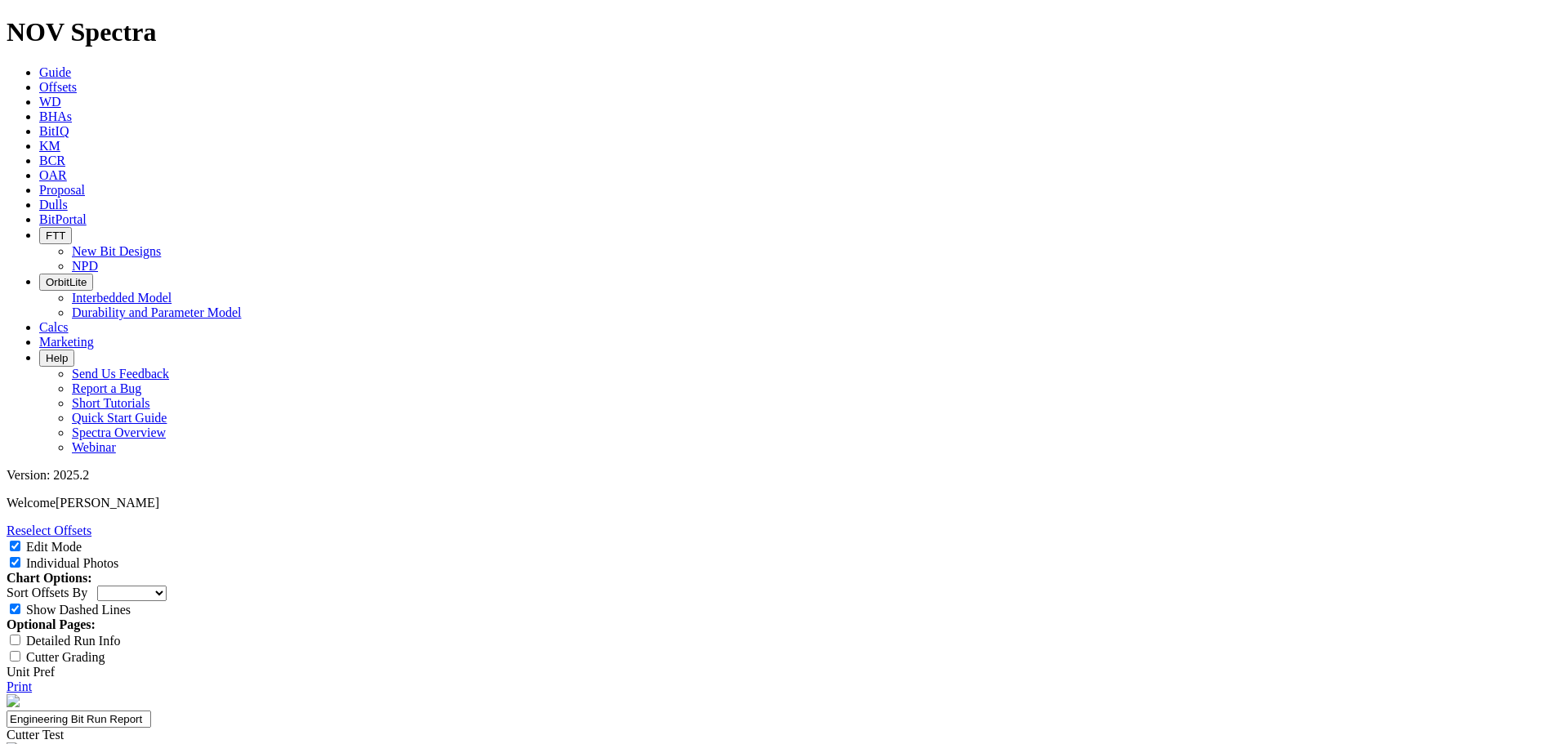
scroll to position [535, 0]
type input "[PERSON_NAME]"
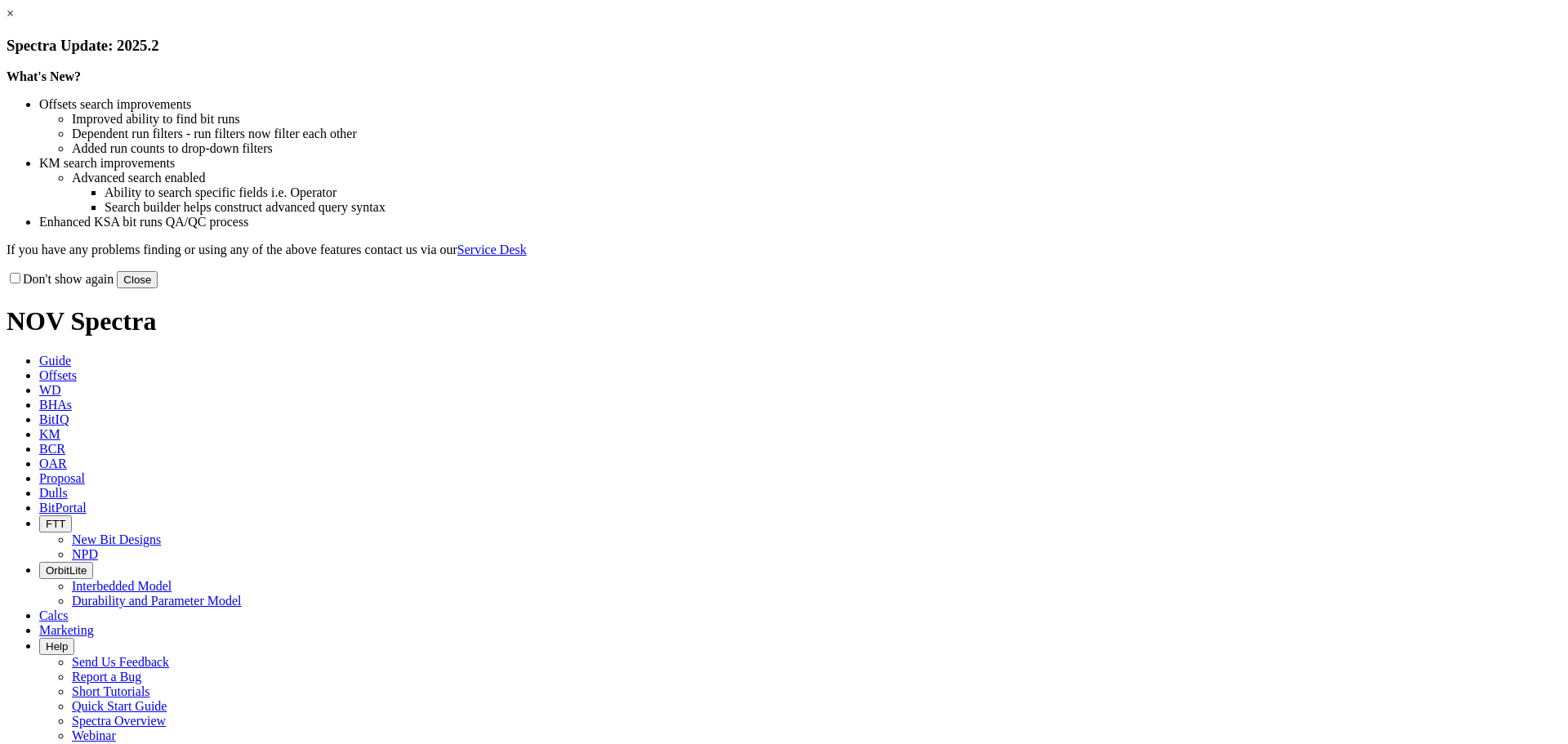
click at [1085, 288] on div "Don't show again Close" at bounding box center [784, 279] width 1555 height 18
click at [158, 288] on button "Close" at bounding box center [137, 279] width 40 height 17
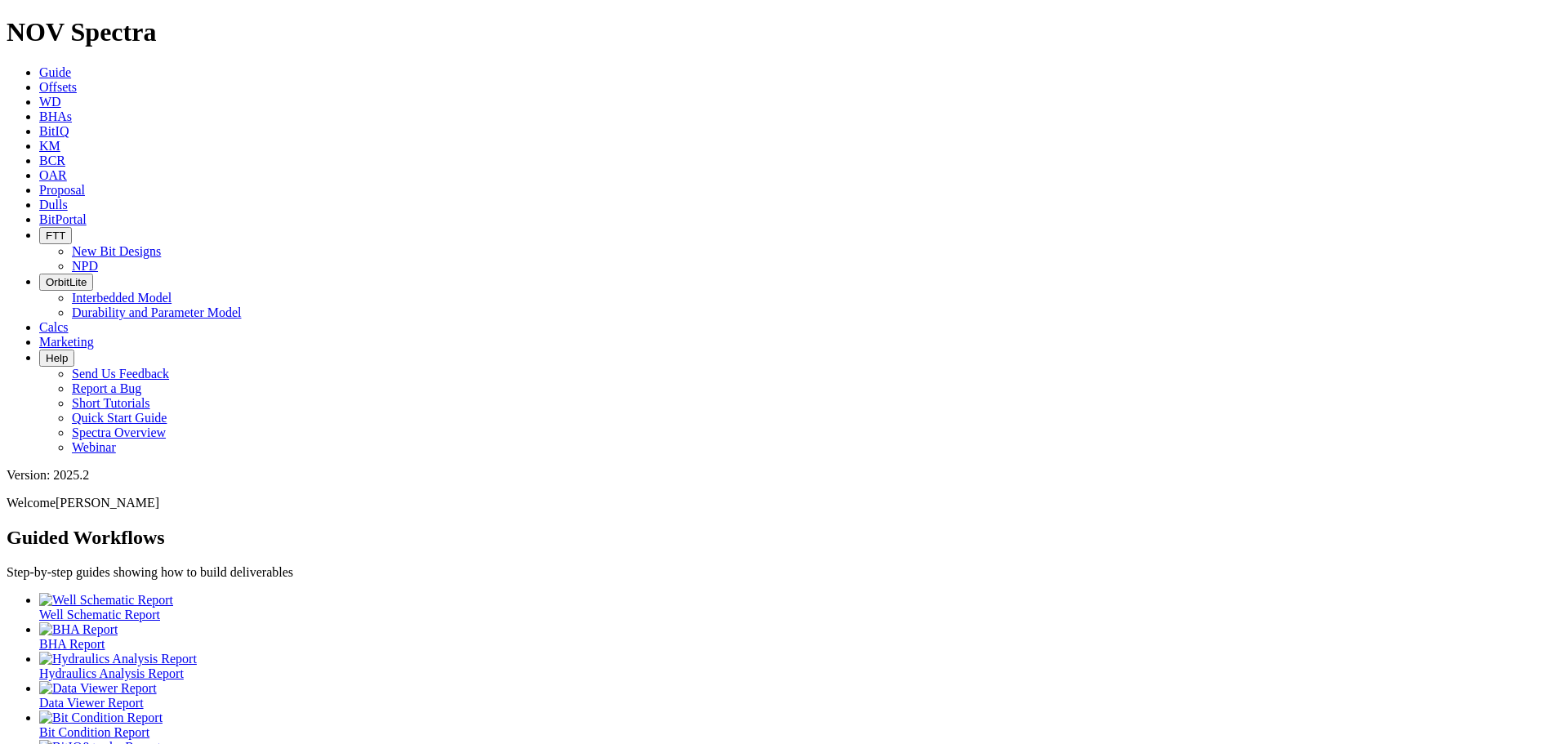
click at [67, 197] on span "Dulls" at bounding box center [54, 204] width 29 height 13
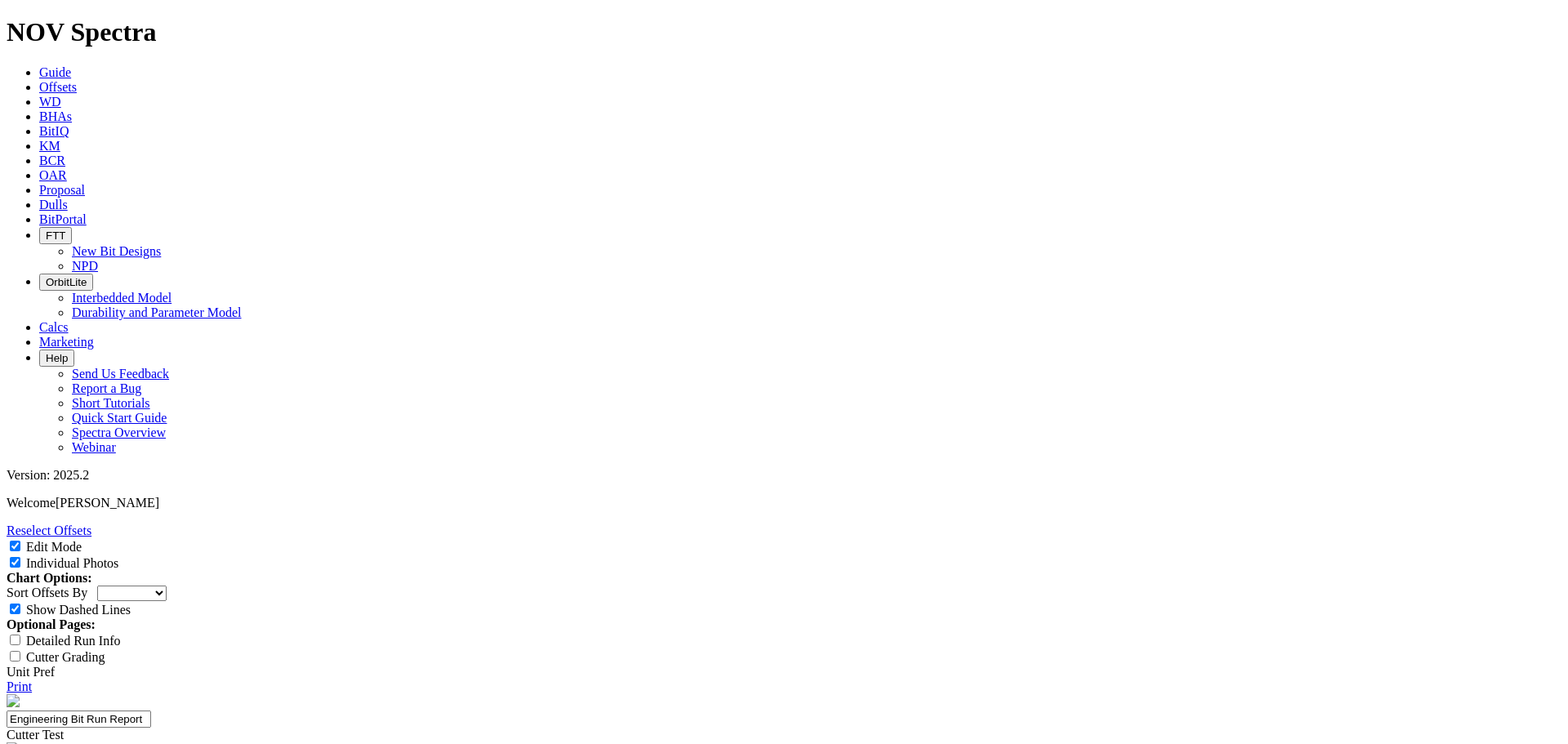
select select "Cutter"
type input "[PERSON_NAME]"
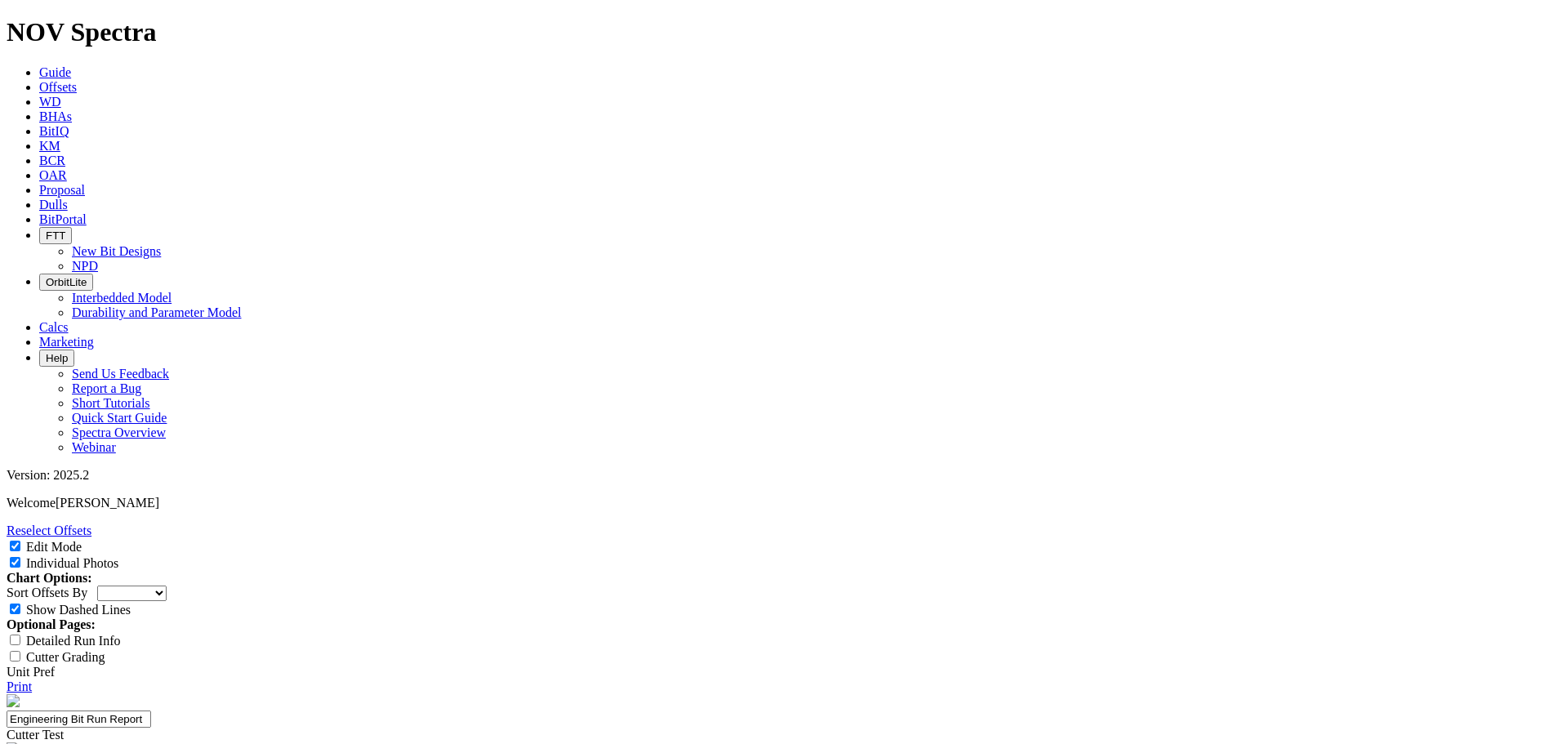
click at [1382, 523] on div "Reselect Offsets Edit Mode Individual Photos Chart Options: Sort Offsets By Dep…" at bounding box center [784, 608] width 1555 height 171
type textarea "Great run and performance"
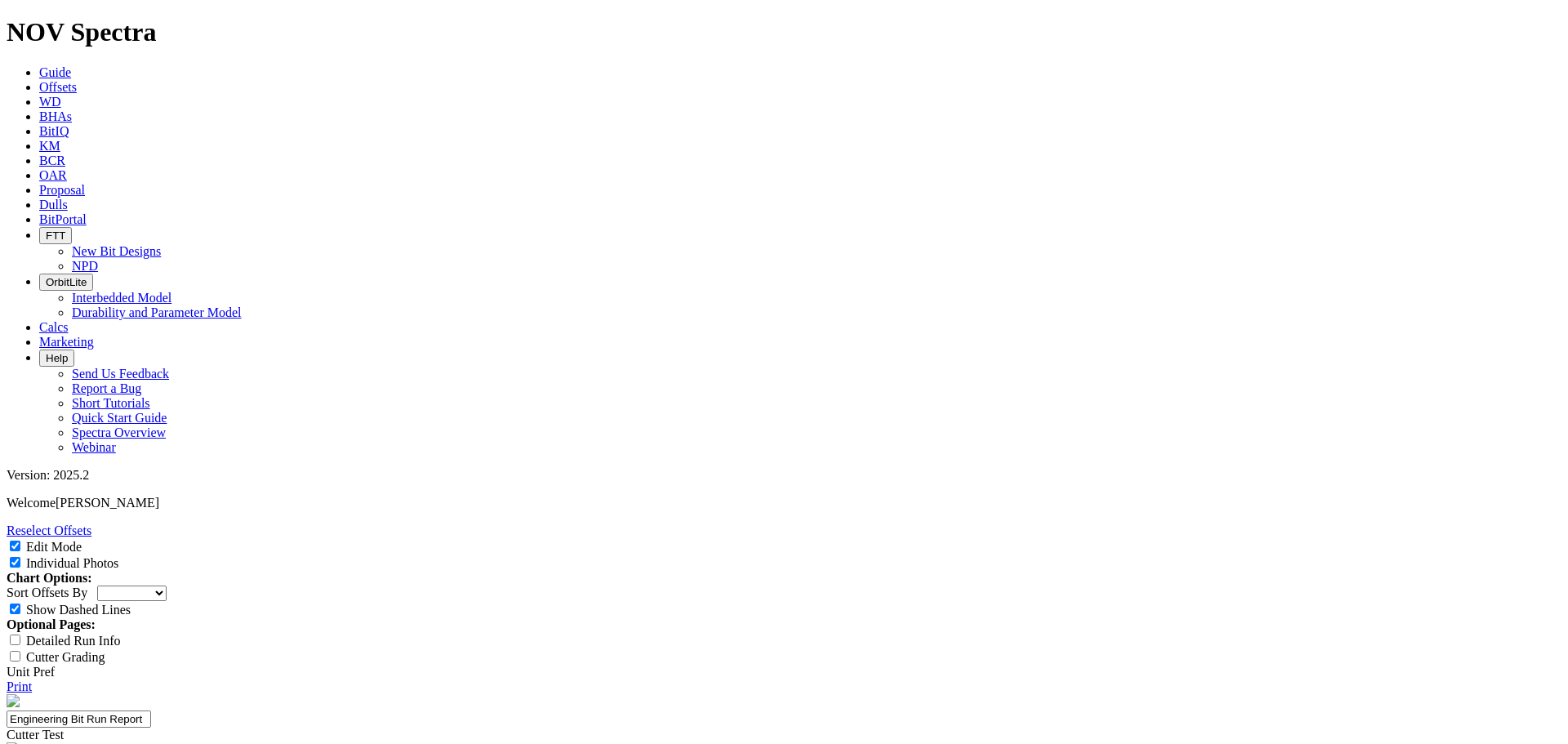
scroll to position [618, 0]
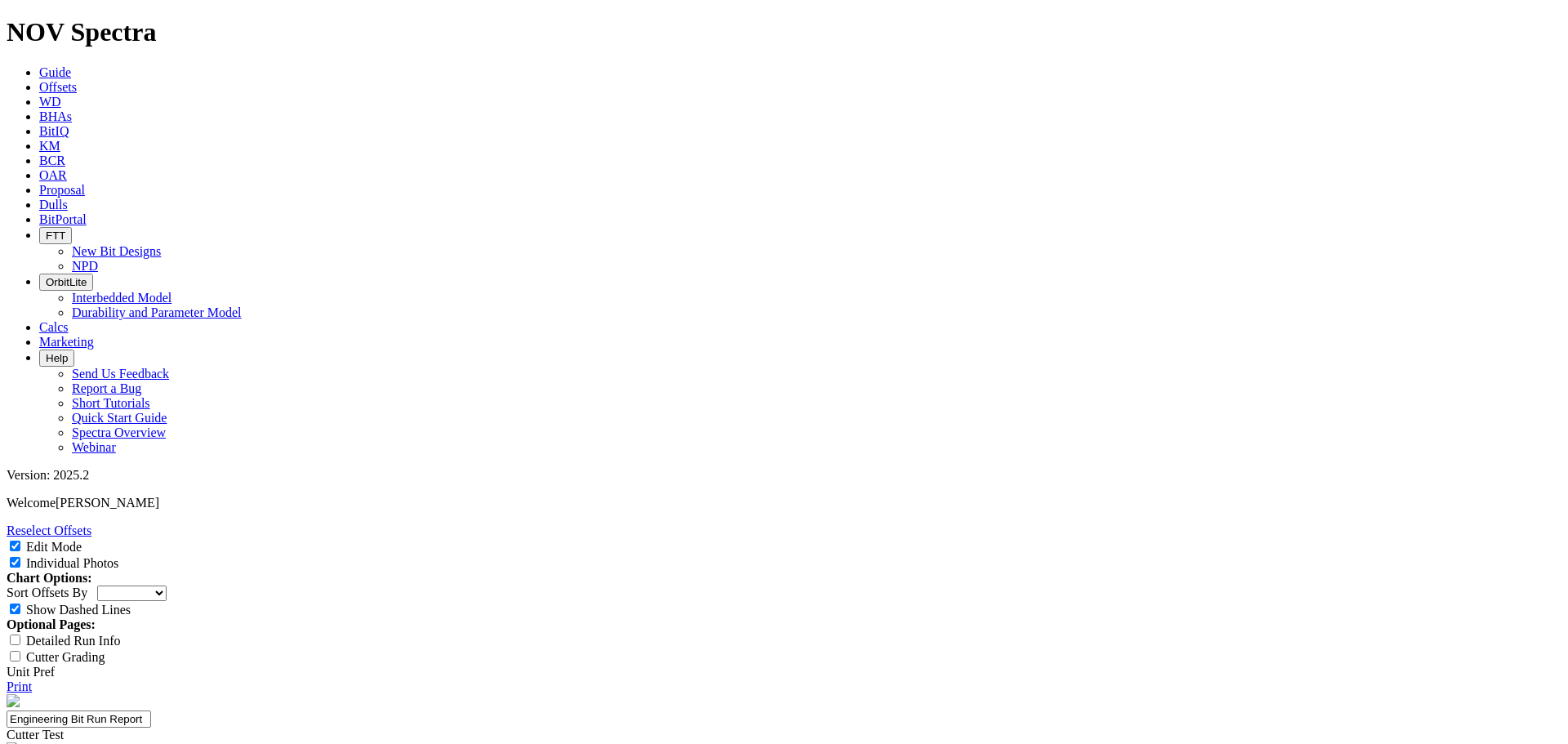
type textarea "The dull shows minimal wear and all ET 200 EC were not damaged. The test was a …"
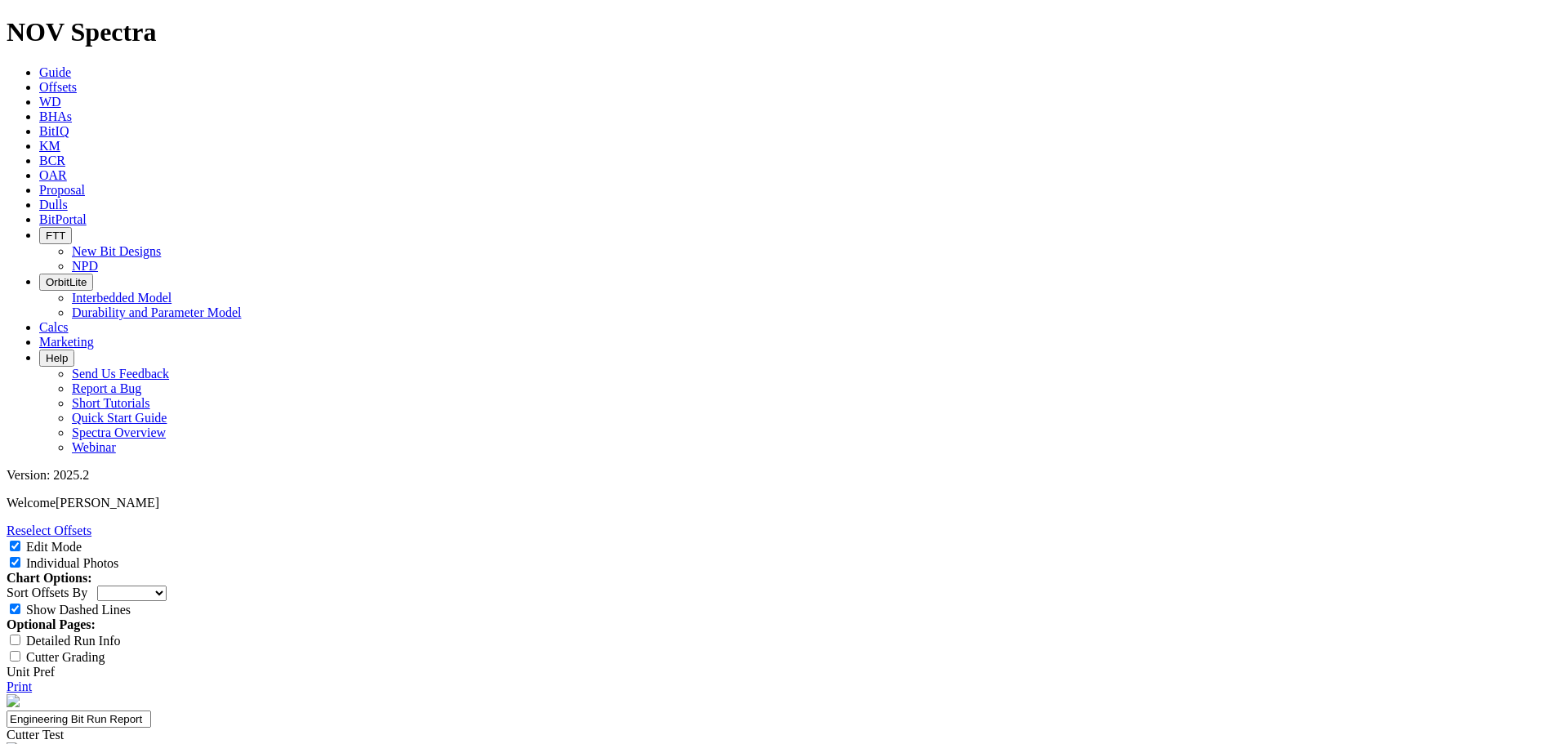
type input "ET200 EC"
